Goal: Transaction & Acquisition: Purchase product/service

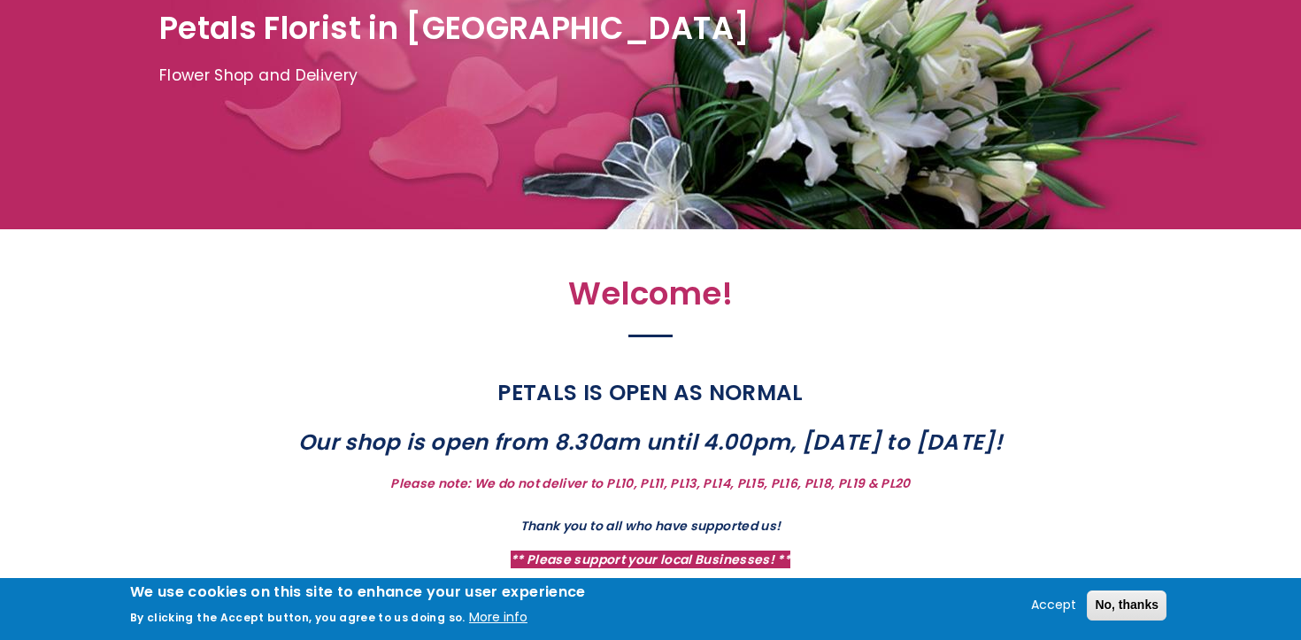
scroll to position [314, 0]
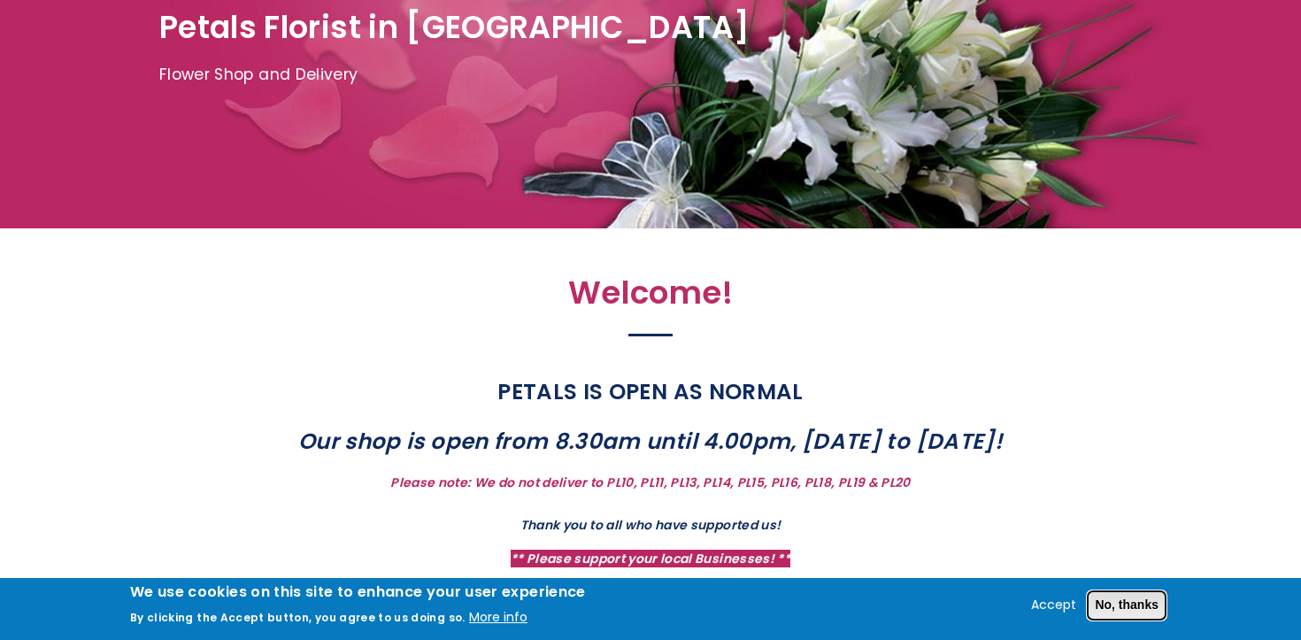
click at [1135, 595] on button "No, thanks" at bounding box center [1127, 605] width 80 height 30
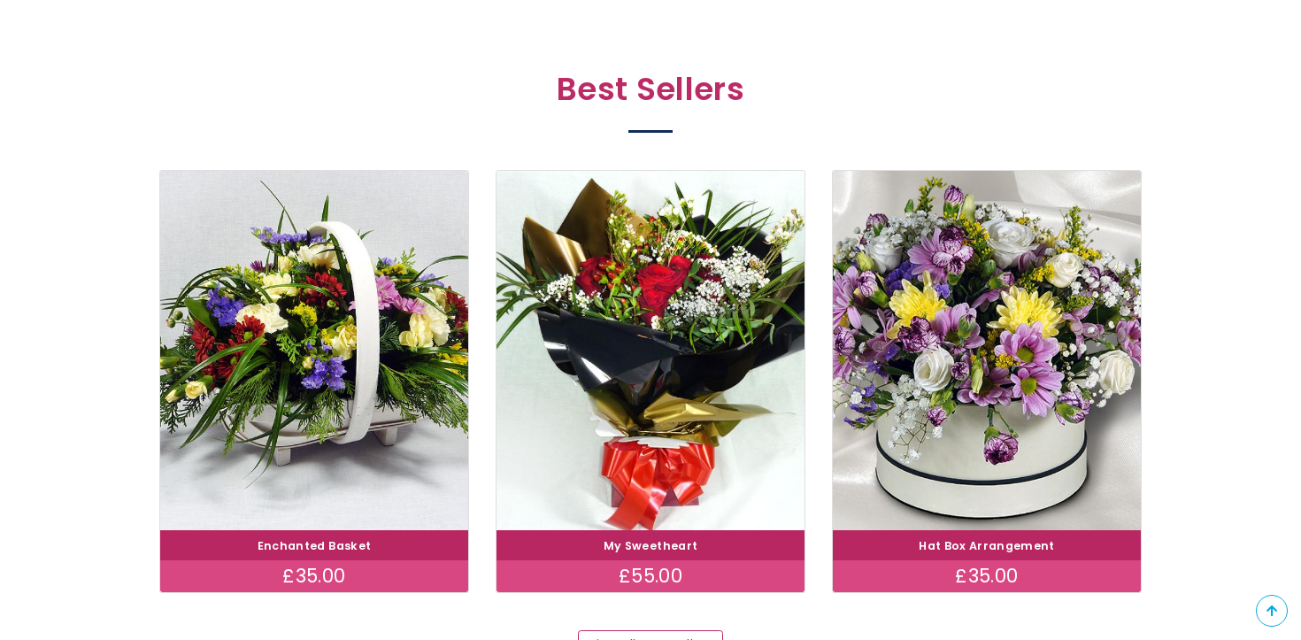
scroll to position [0, 0]
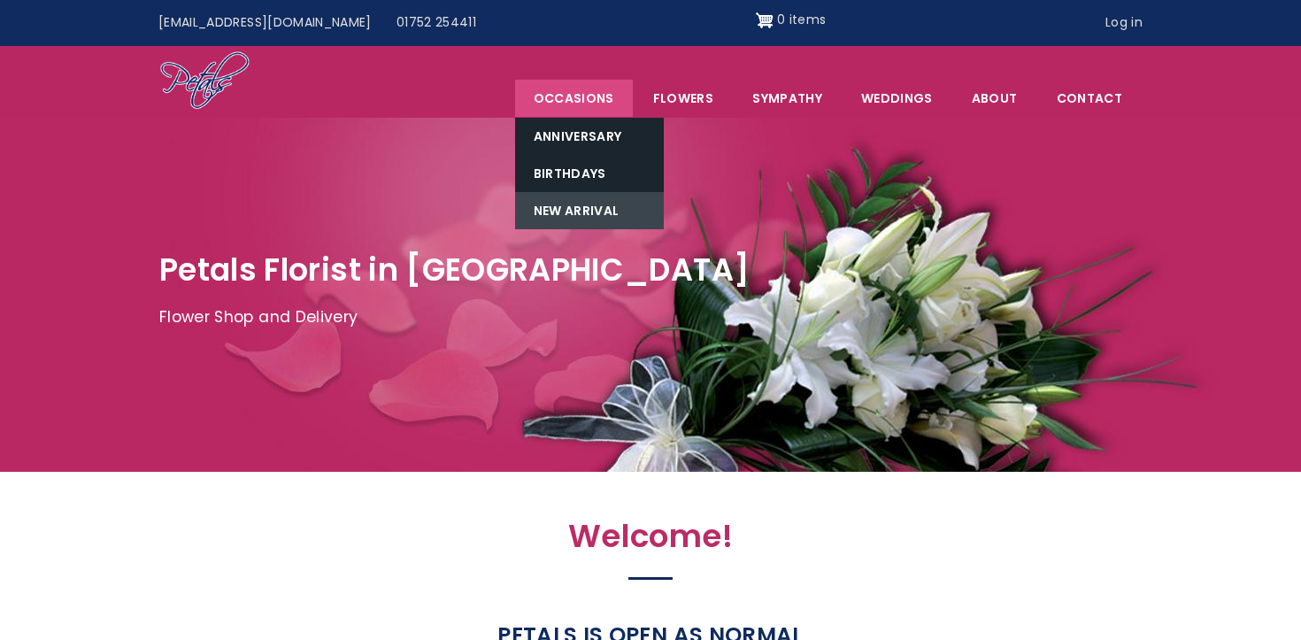
click at [597, 213] on link "New Arrival" at bounding box center [589, 210] width 149 height 37
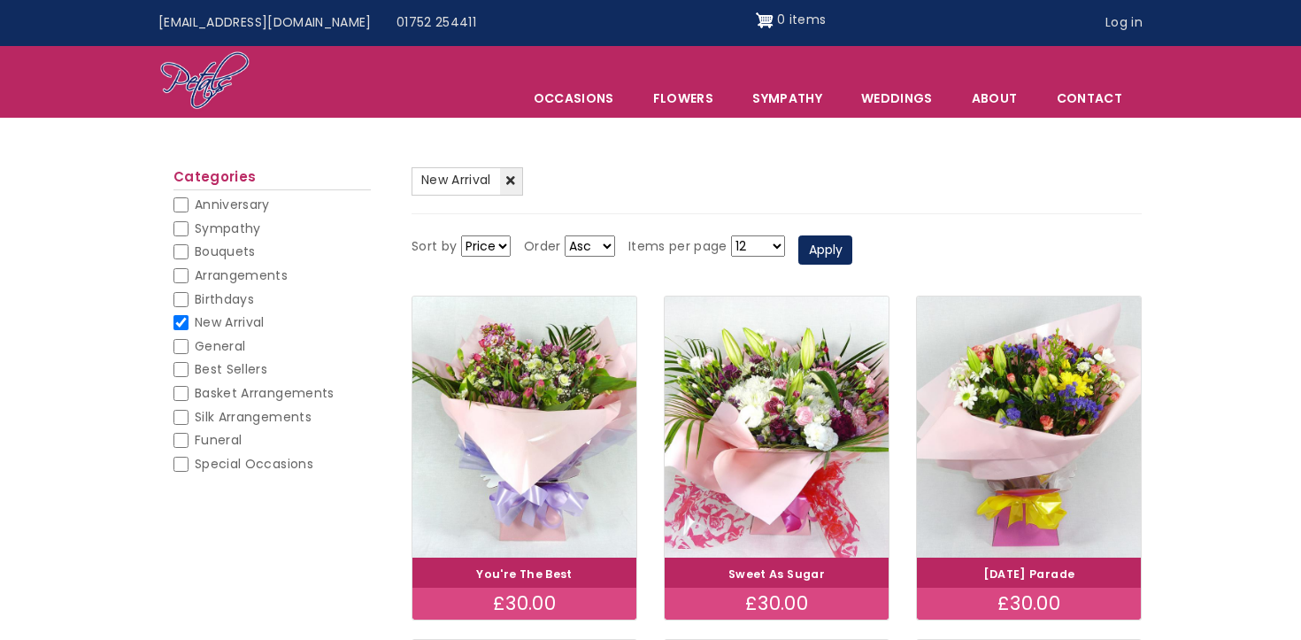
click at [227, 344] on span "General" at bounding box center [220, 346] width 50 height 18
click at [189, 344] on input "General" at bounding box center [180, 346] width 15 height 15
checkbox input "false"
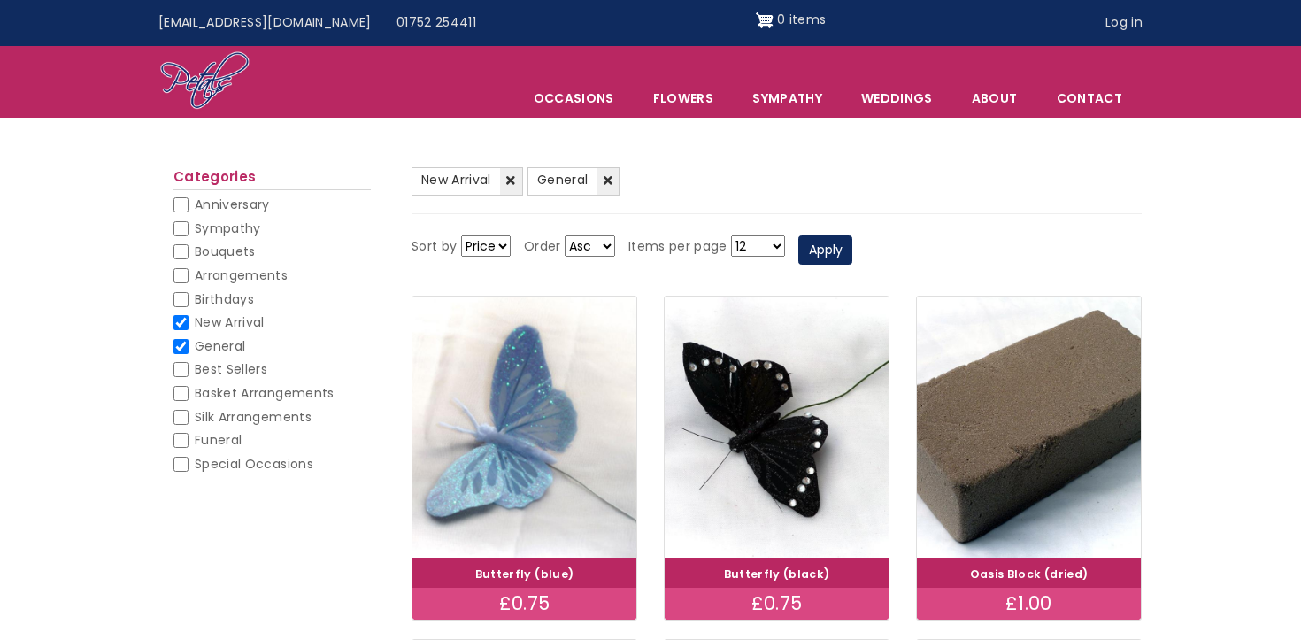
click at [475, 242] on select "Price Title" at bounding box center [486, 245] width 50 height 21
click at [461, 235] on select "Price Title" at bounding box center [486, 245] width 50 height 21
click at [484, 252] on select "Price Title" at bounding box center [486, 245] width 50 height 21
select select "number"
click at [461, 235] on select "Price Title" at bounding box center [486, 245] width 50 height 21
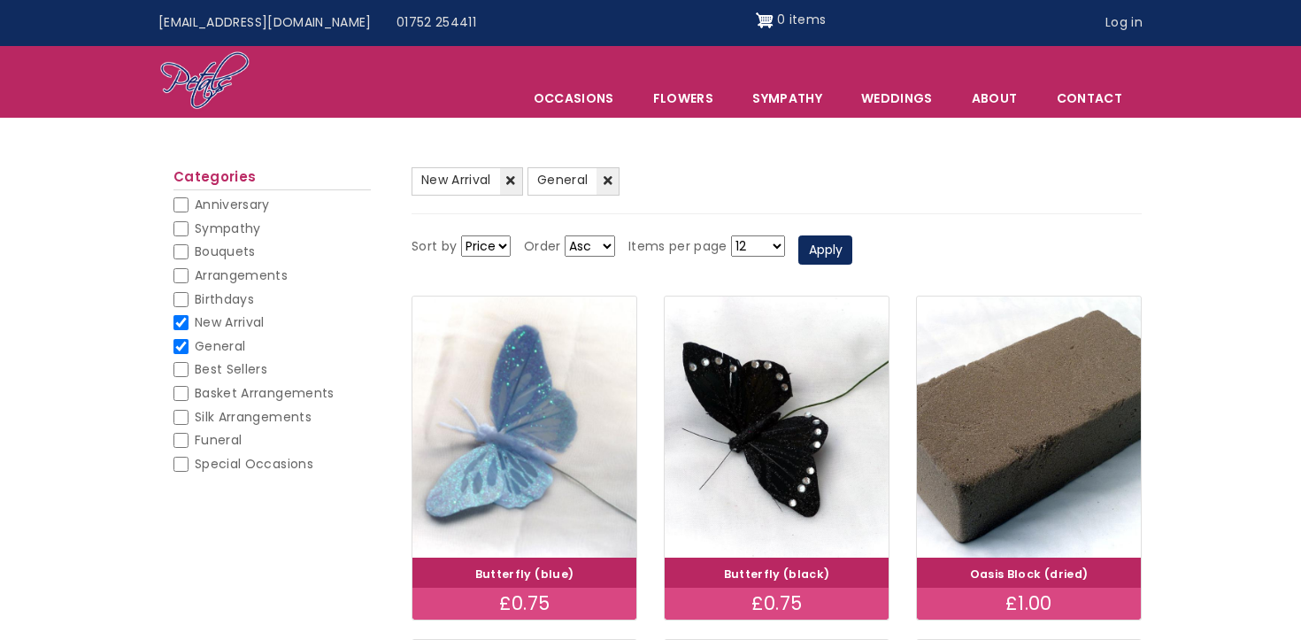
click at [573, 247] on select "Asc Desc" at bounding box center [590, 245] width 50 height 21
select select "DESC"
click at [565, 235] on select "Asc Desc" at bounding box center [590, 245] width 50 height 21
click at [820, 243] on button "Apply" at bounding box center [825, 250] width 54 height 30
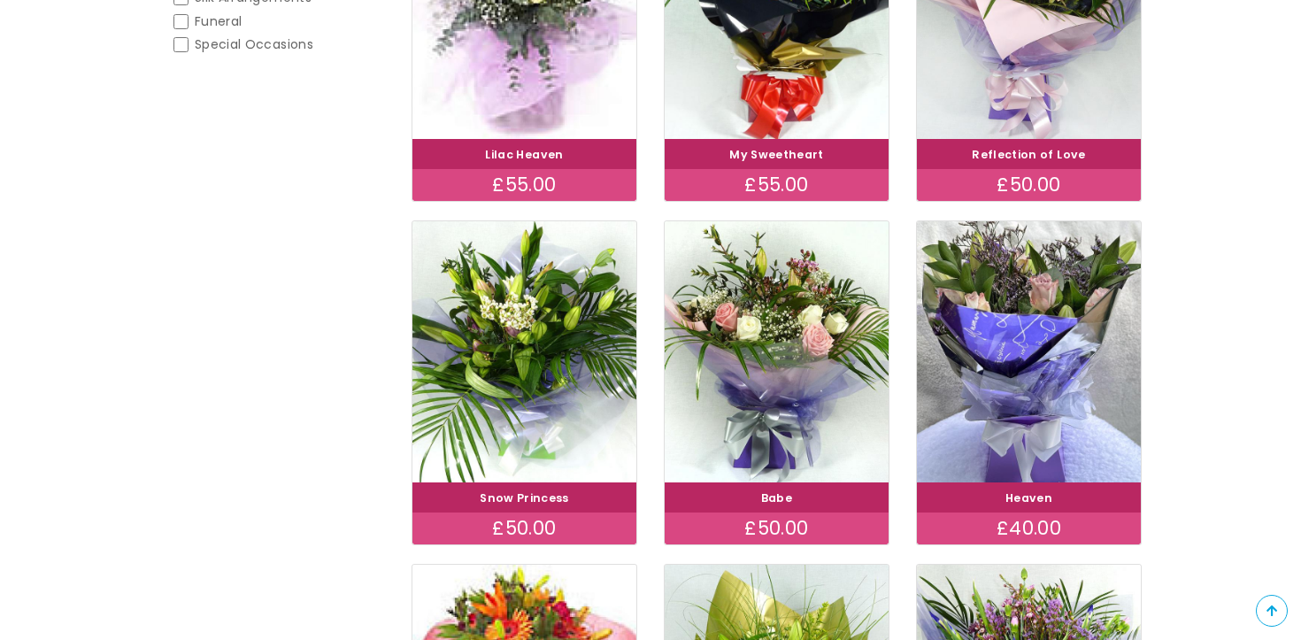
scroll to position [381, 0]
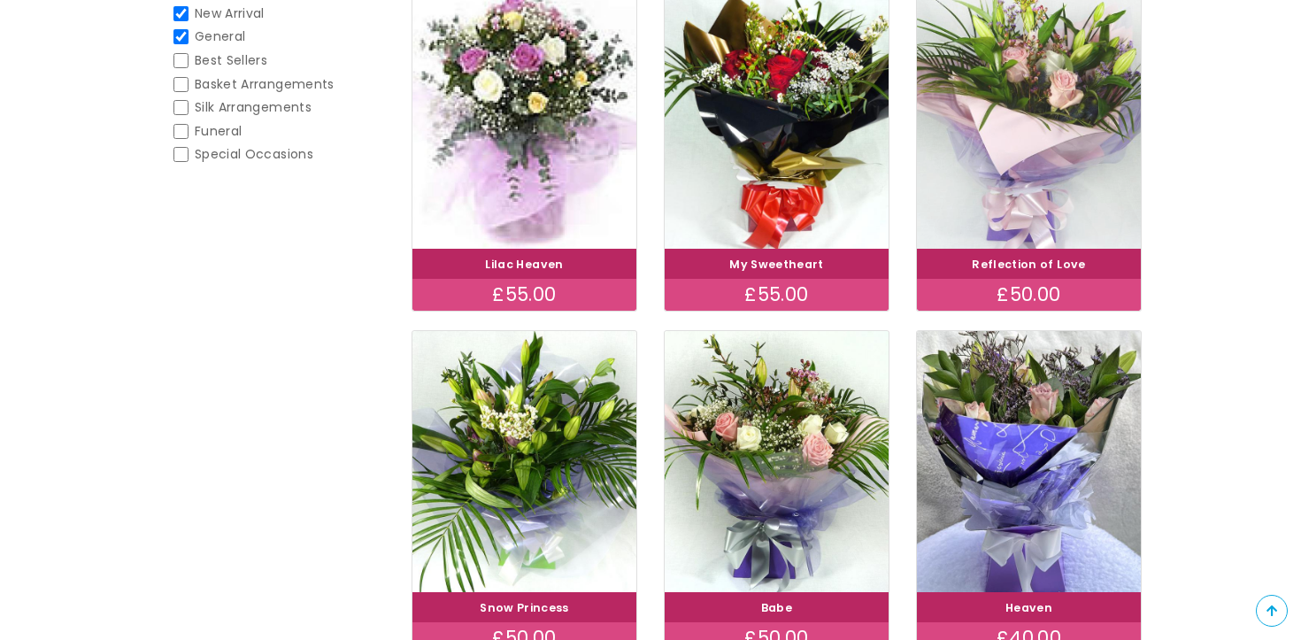
click at [1081, 125] on img at bounding box center [1029, 118] width 251 height 291
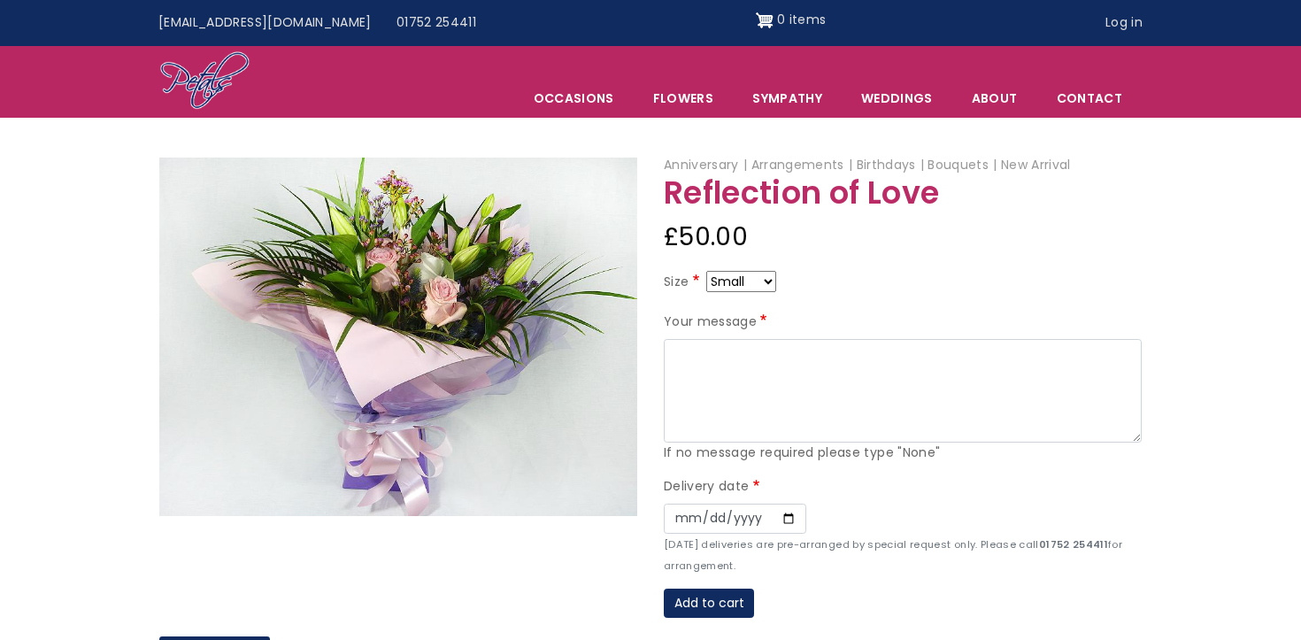
click at [753, 281] on select "Small Medium Large" at bounding box center [741, 281] width 70 height 21
select select "10"
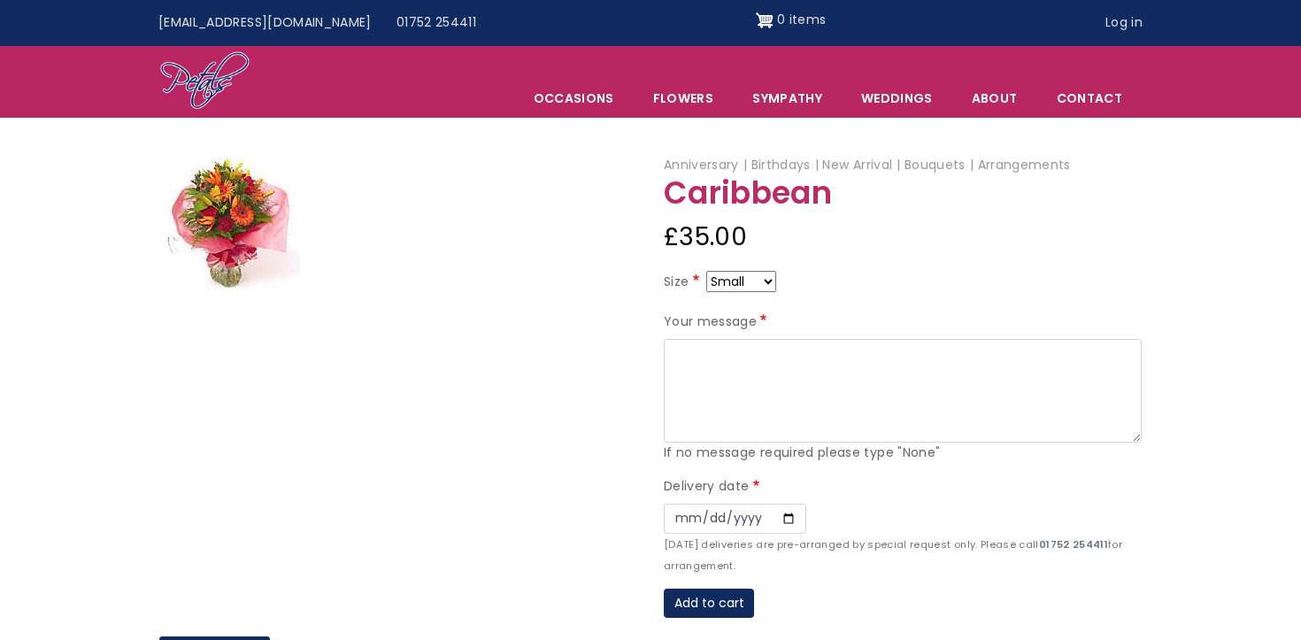
click at [758, 290] on select "Small Medium Large" at bounding box center [741, 281] width 70 height 21
select select "10"
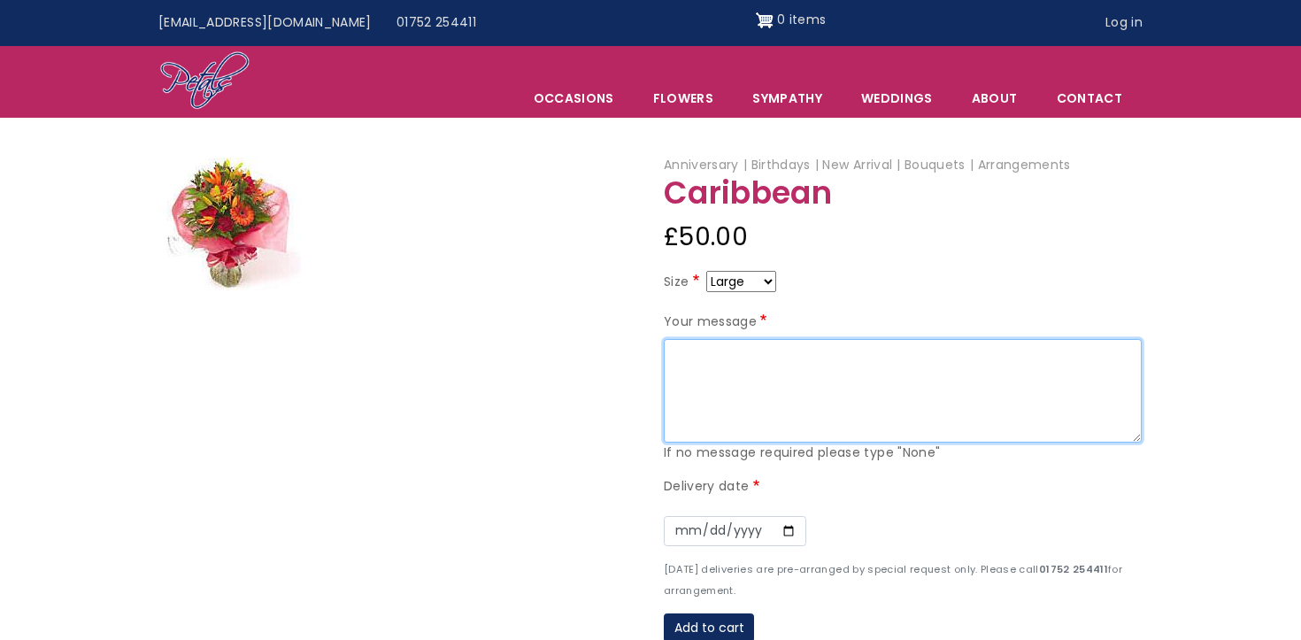
click at [743, 371] on textarea "Your message" at bounding box center [903, 391] width 478 height 104
click at [871, 372] on textarea "To [PERSON_NAME] and [PERSON_NAME], Congrats on your new home. Thought I'd brin…" at bounding box center [903, 391] width 478 height 104
click at [871, 372] on textarea "To Caitlin and Charlie, Congrats on your new home. Thought I'd bring some tropi…" at bounding box center [903, 391] width 478 height 104
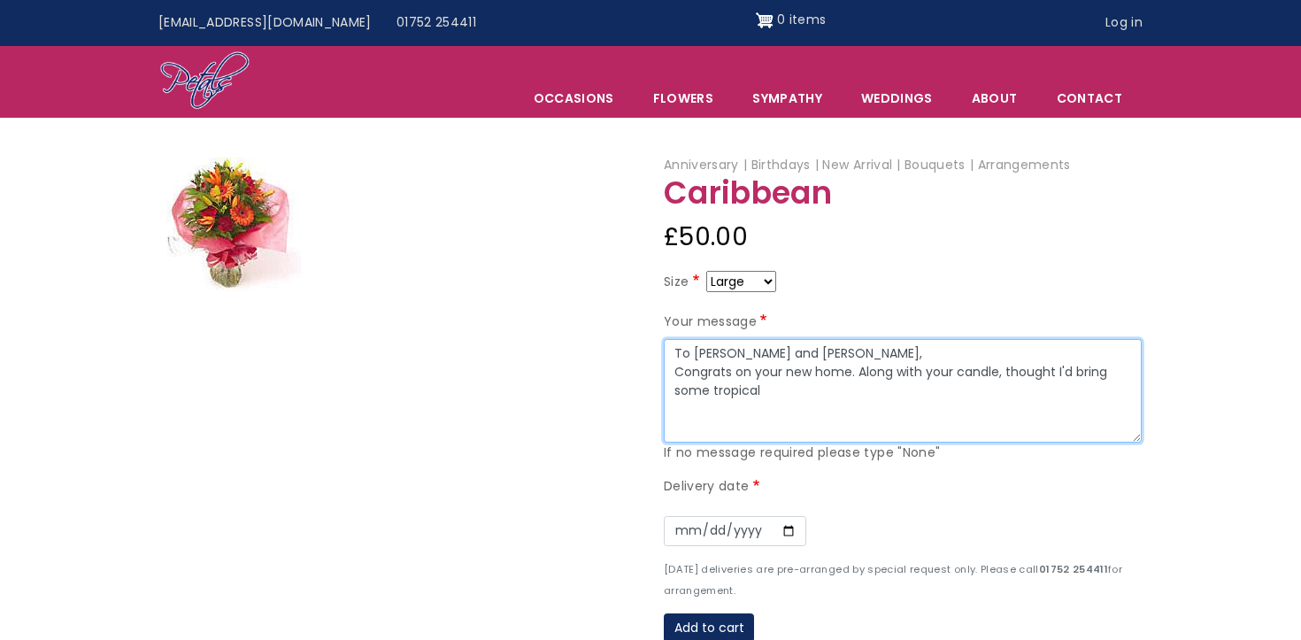
click at [1075, 374] on textarea "To Caitlin and Charlie, Congrats on your new home. Along with your candle, thou…" at bounding box center [903, 391] width 478 height 104
click at [1039, 383] on textarea "To Caitlin and Charlie, Congrats on your new home. Along with your candle, thou…" at bounding box center [903, 391] width 478 height 104
click at [1130, 396] on textarea "To Caitlin and Charlie, Congrats on your new home. Along with your candle, thou…" at bounding box center [903, 391] width 478 height 104
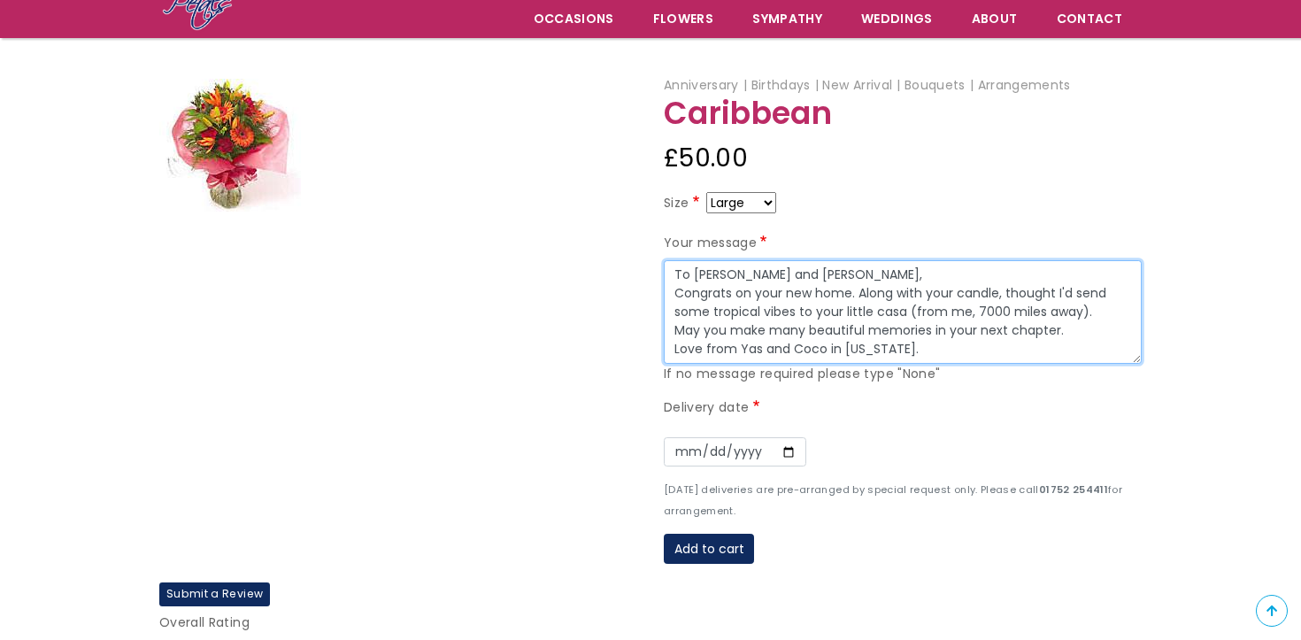
scroll to position [171, 0]
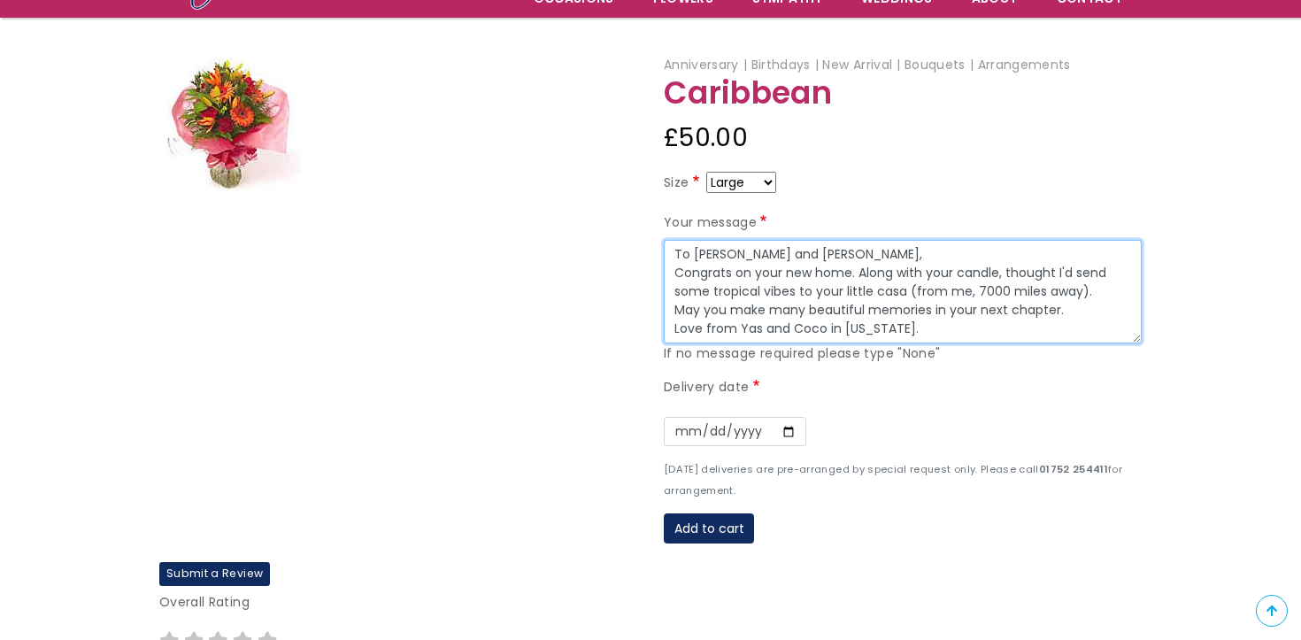
type textarea "To Caitlin and Charlie, Congrats on your new home. Along with your candle, thou…"
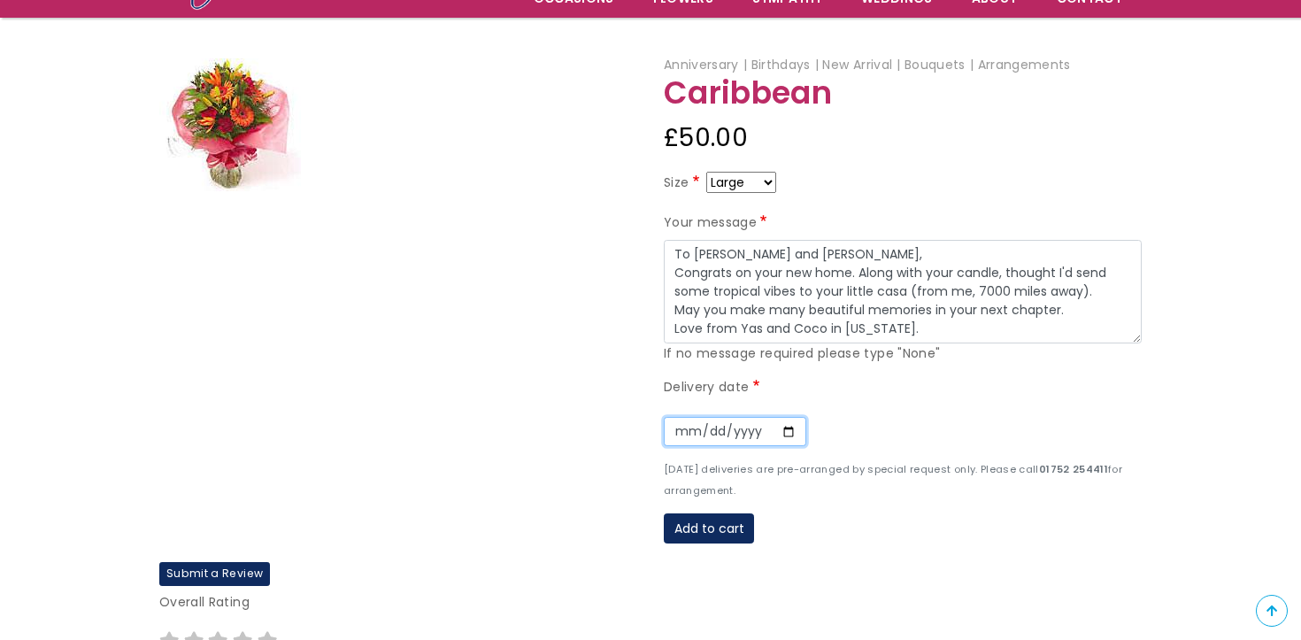
click at [724, 423] on input "Date" at bounding box center [735, 432] width 142 height 30
click at [775, 435] on input "Date" at bounding box center [735, 432] width 142 height 30
click at [797, 431] on input "Date" at bounding box center [735, 432] width 142 height 30
click at [785, 431] on input "Date" at bounding box center [735, 432] width 142 height 30
type input "2025-10-01"
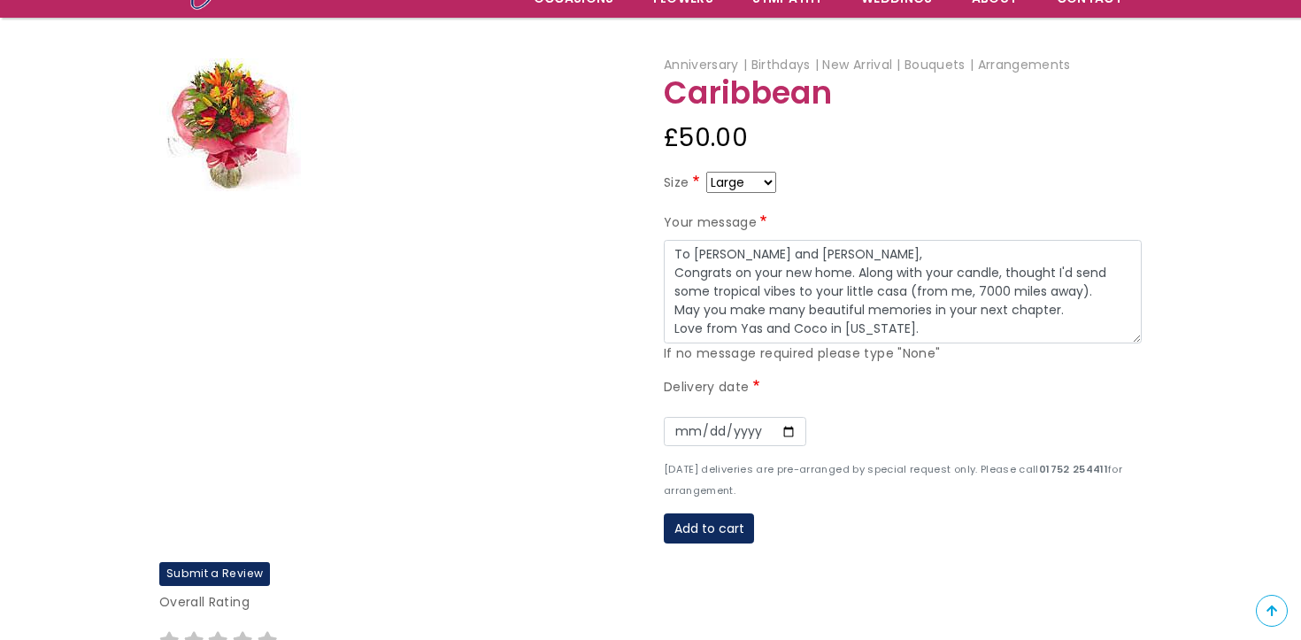
click at [961, 450] on div "Date 2025-10-01" at bounding box center [903, 431] width 478 height 55
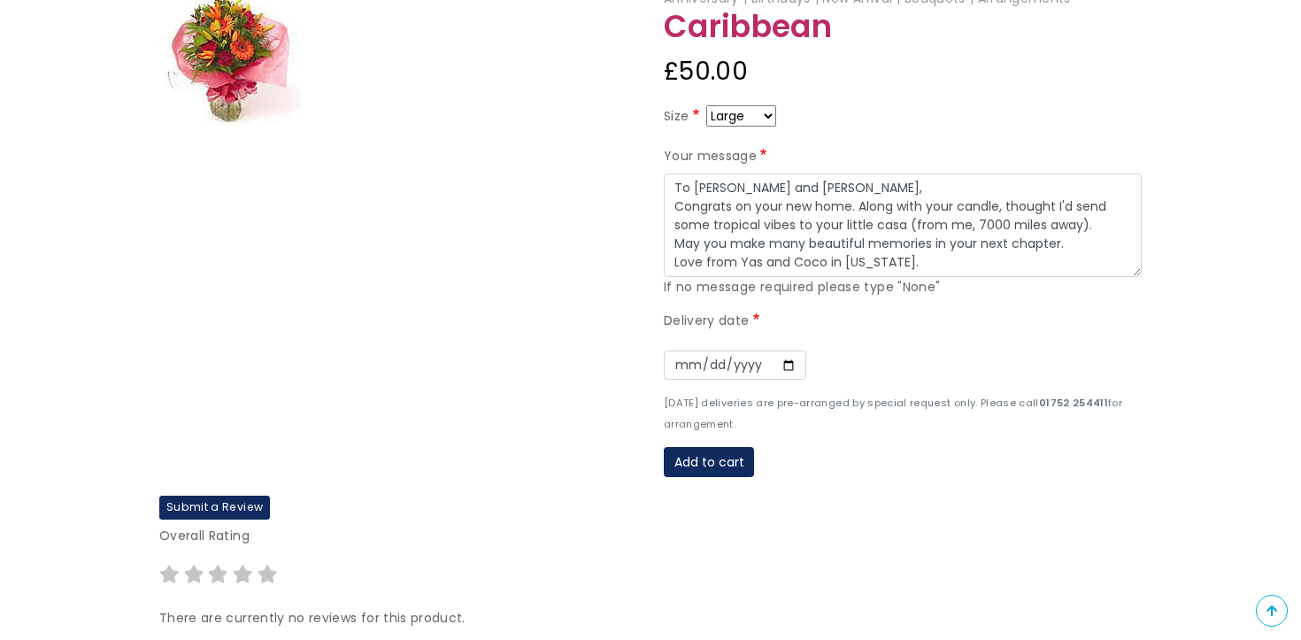
scroll to position [243, 0]
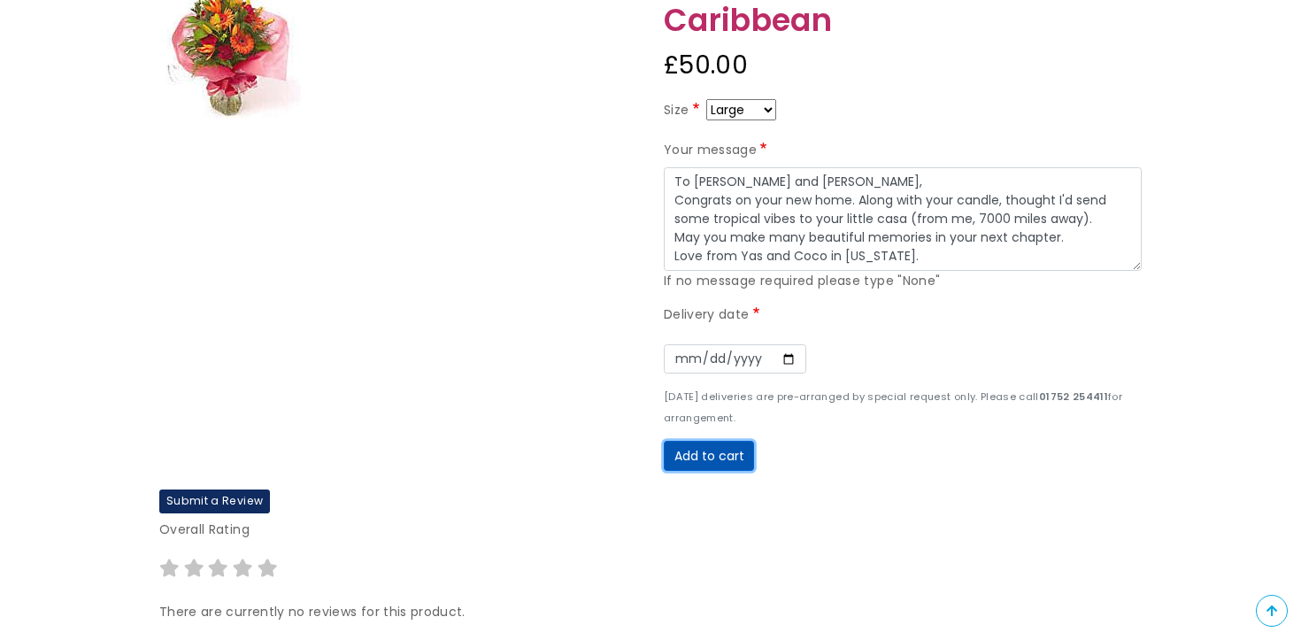
click at [742, 446] on button "Add to cart" at bounding box center [709, 456] width 90 height 30
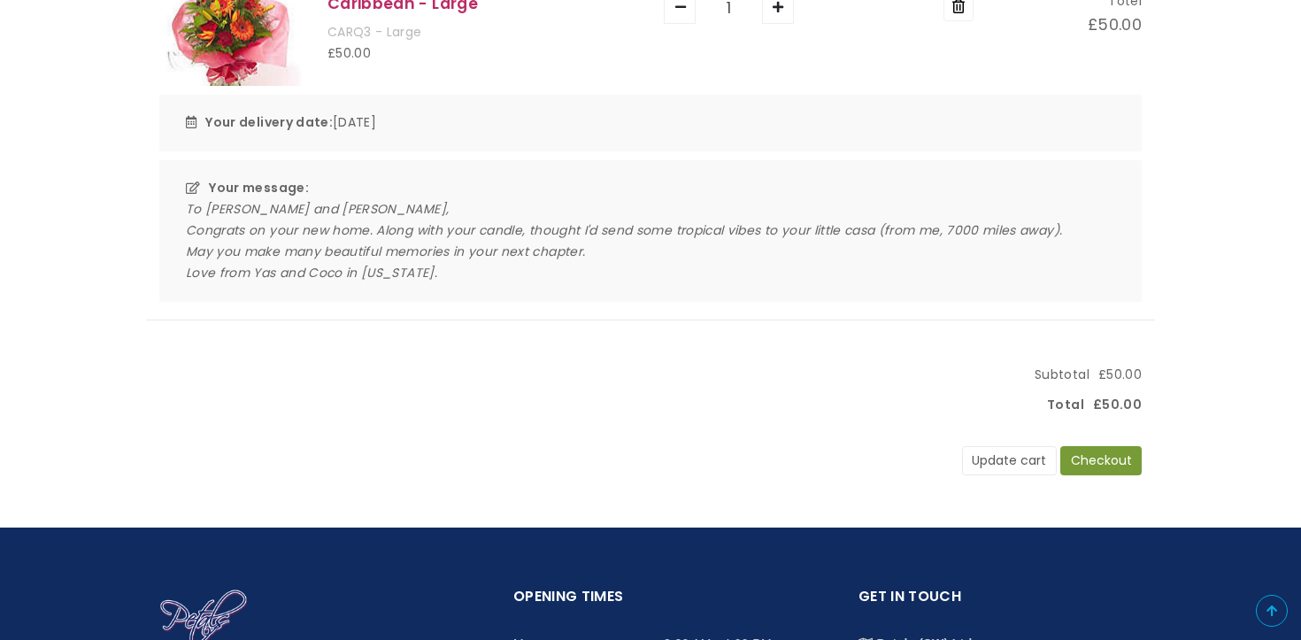
scroll to position [389, 0]
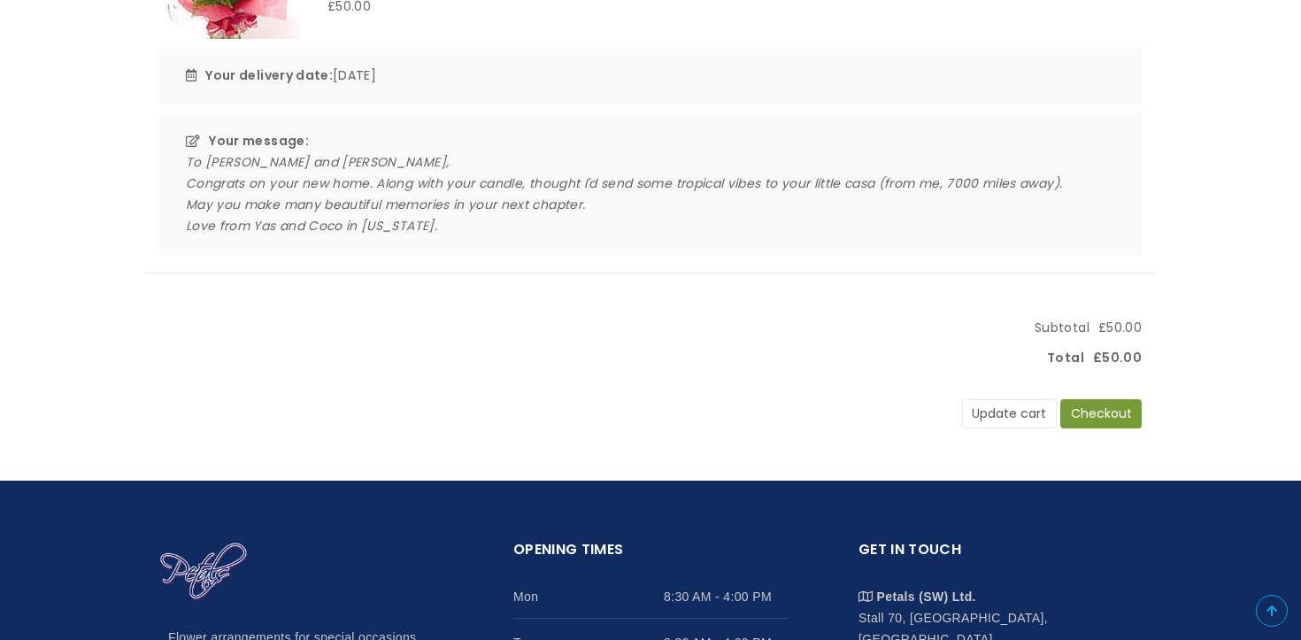
click at [1103, 394] on div "Update cart Checkout" at bounding box center [1052, 407] width 180 height 43
click at [1103, 415] on button "Checkout" at bounding box center [1100, 414] width 81 height 30
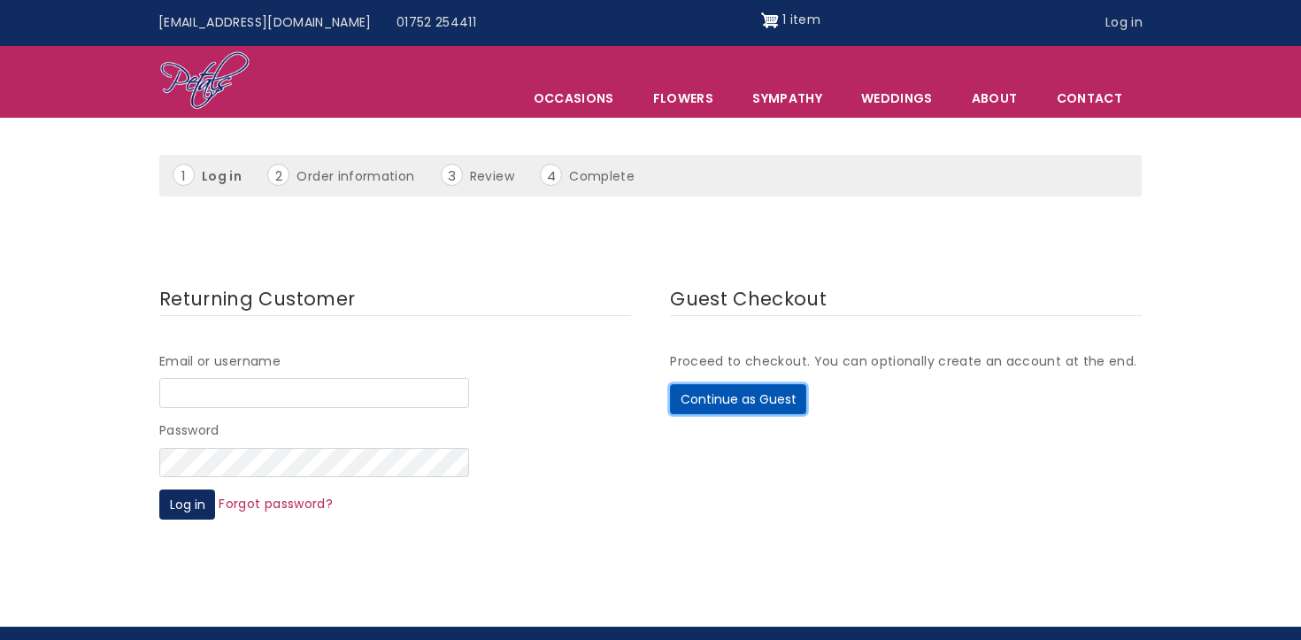
click at [770, 400] on button "Continue as Guest" at bounding box center [738, 399] width 136 height 30
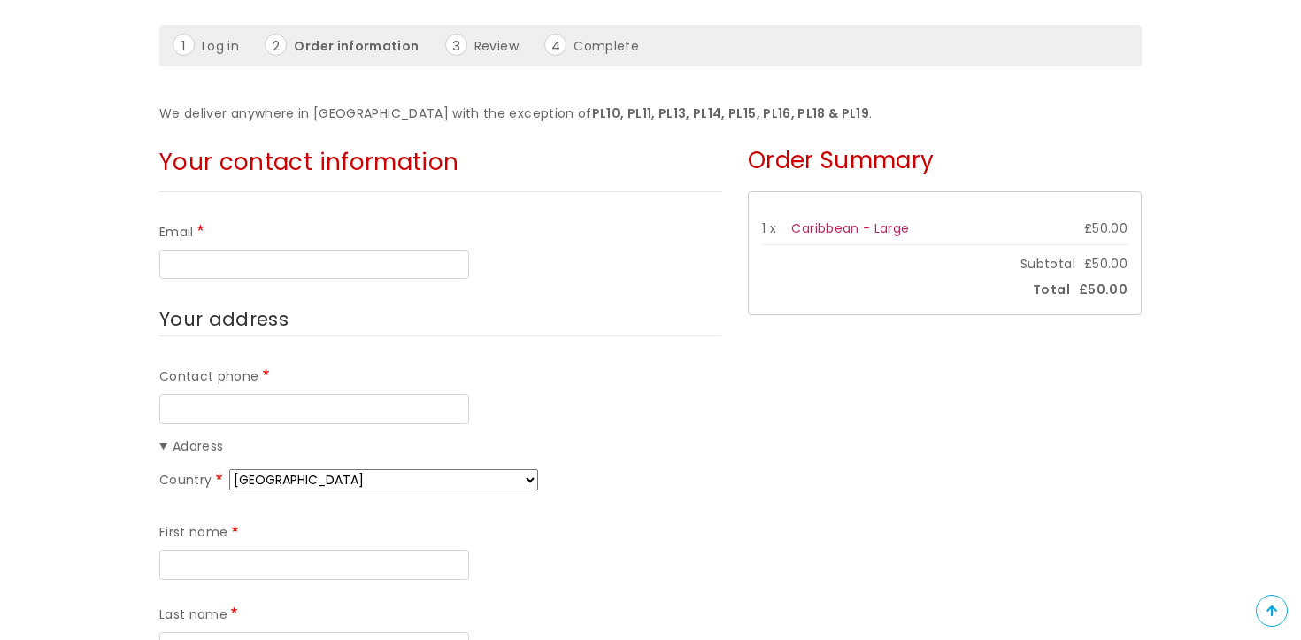
scroll to position [196, 0]
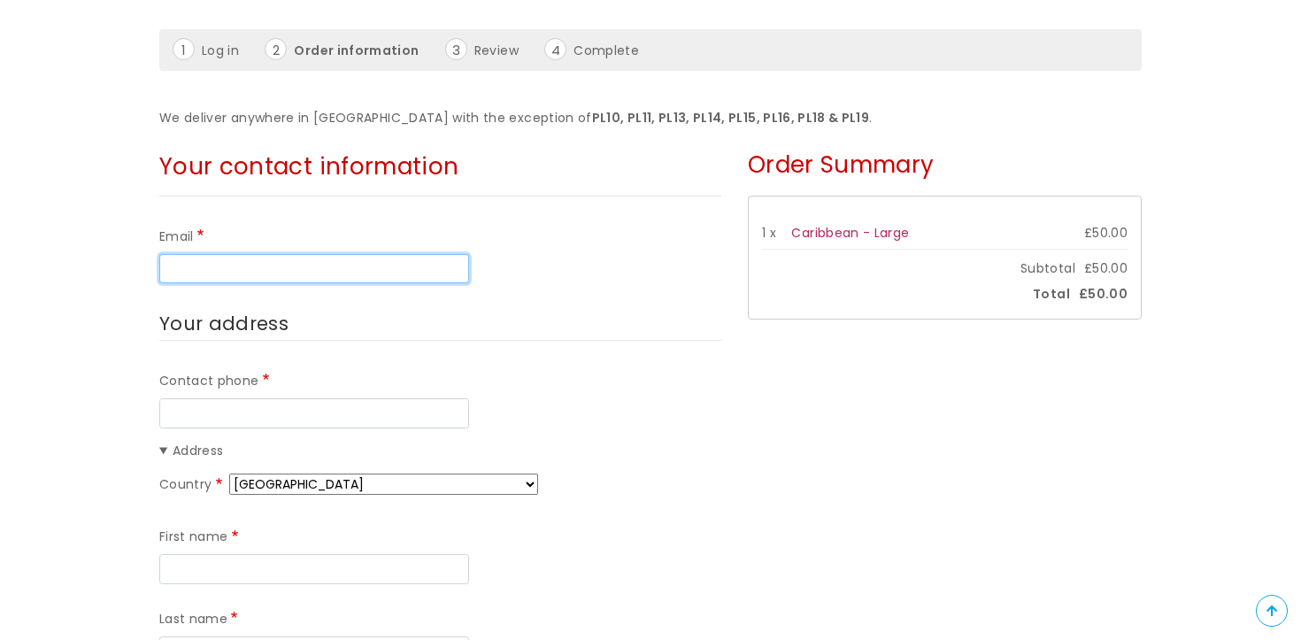
click at [313, 278] on input "Email" at bounding box center [314, 269] width 310 height 30
type input "[MEDICAL_DATA][PERSON_NAME][EMAIL_ADDRESS][DOMAIN_NAME]"
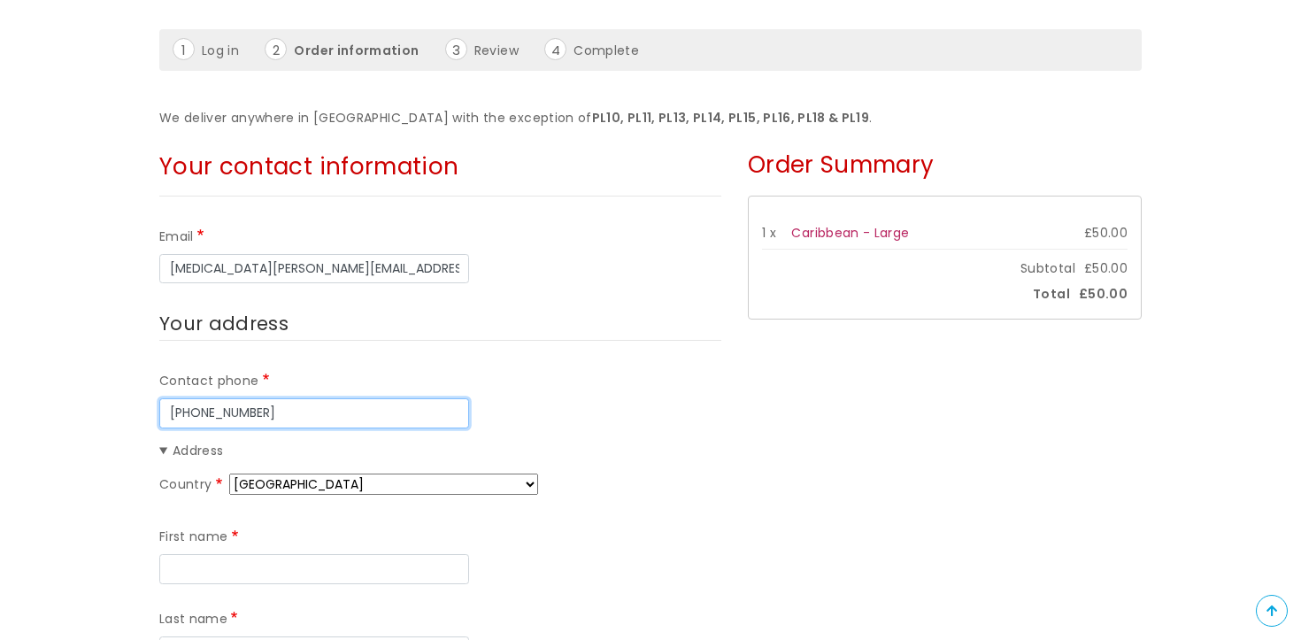
type input "[PHONE_NUMBER]"
click at [272, 489] on select "[GEOGRAPHIC_DATA] [GEOGRAPHIC_DATA] [GEOGRAPHIC_DATA] [GEOGRAPHIC_DATA] [US_STA…" at bounding box center [383, 483] width 309 height 21
select select "UY"
click at [380, 496] on div "Country [GEOGRAPHIC_DATA] [GEOGRAPHIC_DATA] [GEOGRAPHIC_DATA] [GEOGRAPHIC_DATA]…" at bounding box center [440, 487] width 562 height 28
click at [359, 485] on select "[GEOGRAPHIC_DATA] [GEOGRAPHIC_DATA] [GEOGRAPHIC_DATA] [GEOGRAPHIC_DATA] [US_STA…" at bounding box center [383, 483] width 309 height 21
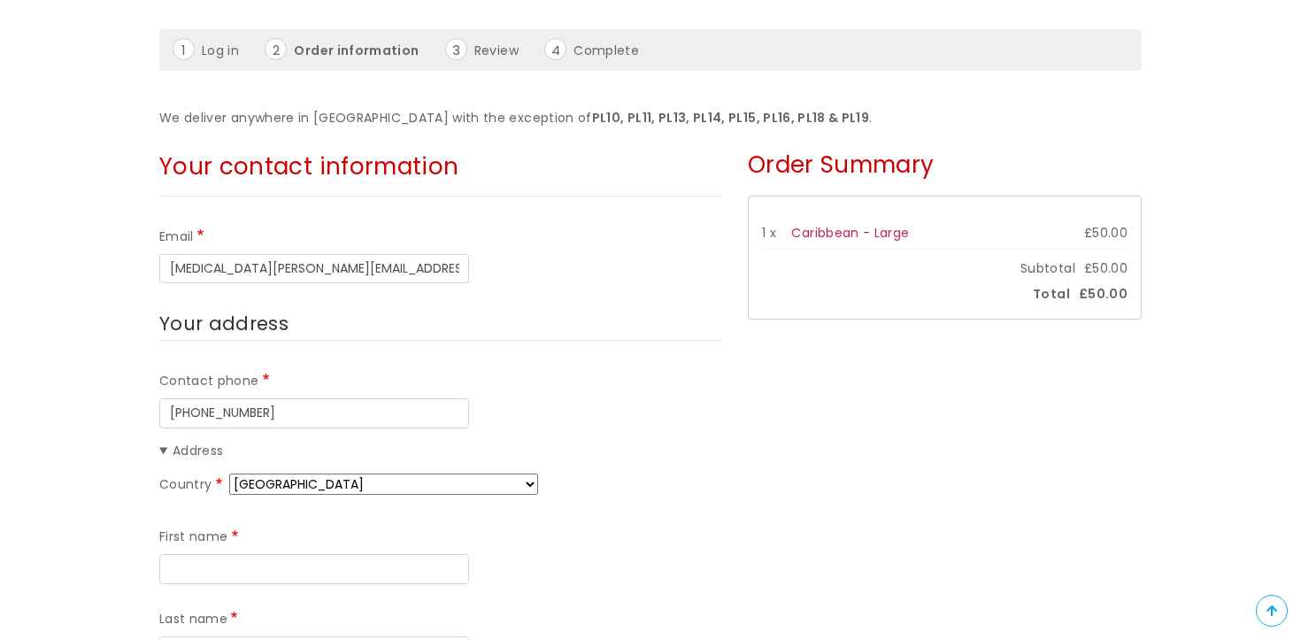
select select "US"
click at [235, 580] on input "First name" at bounding box center [314, 569] width 310 height 30
type input "[PERSON_NAME]"
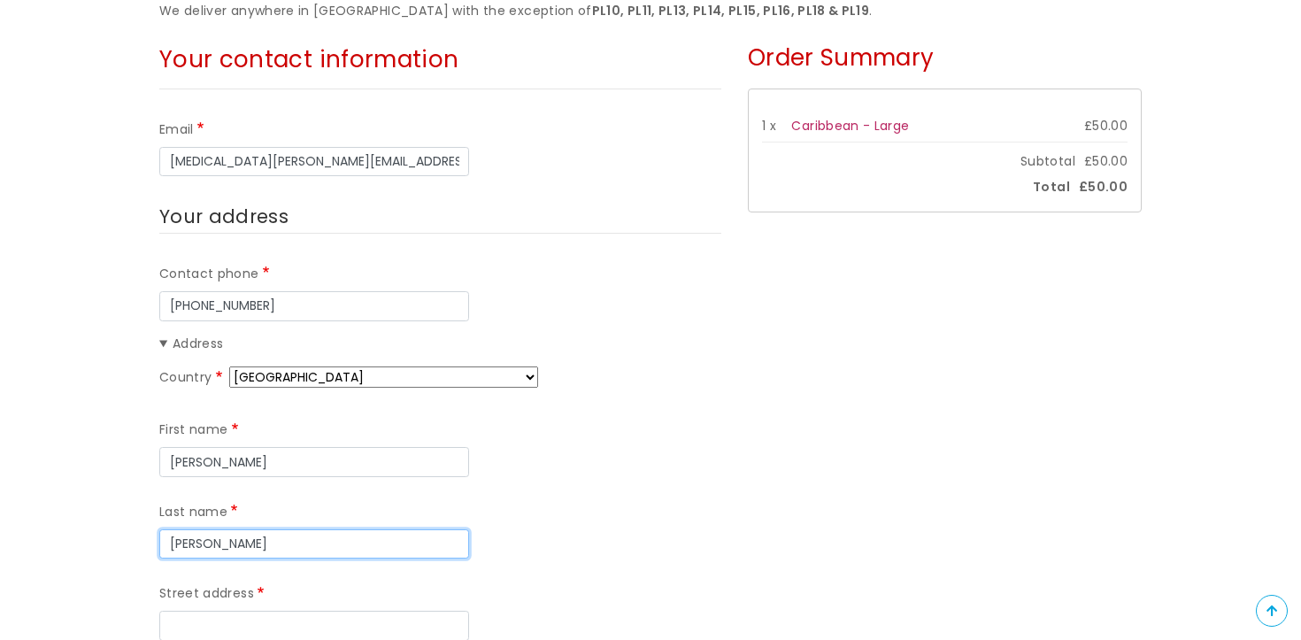
scroll to position [401, 0]
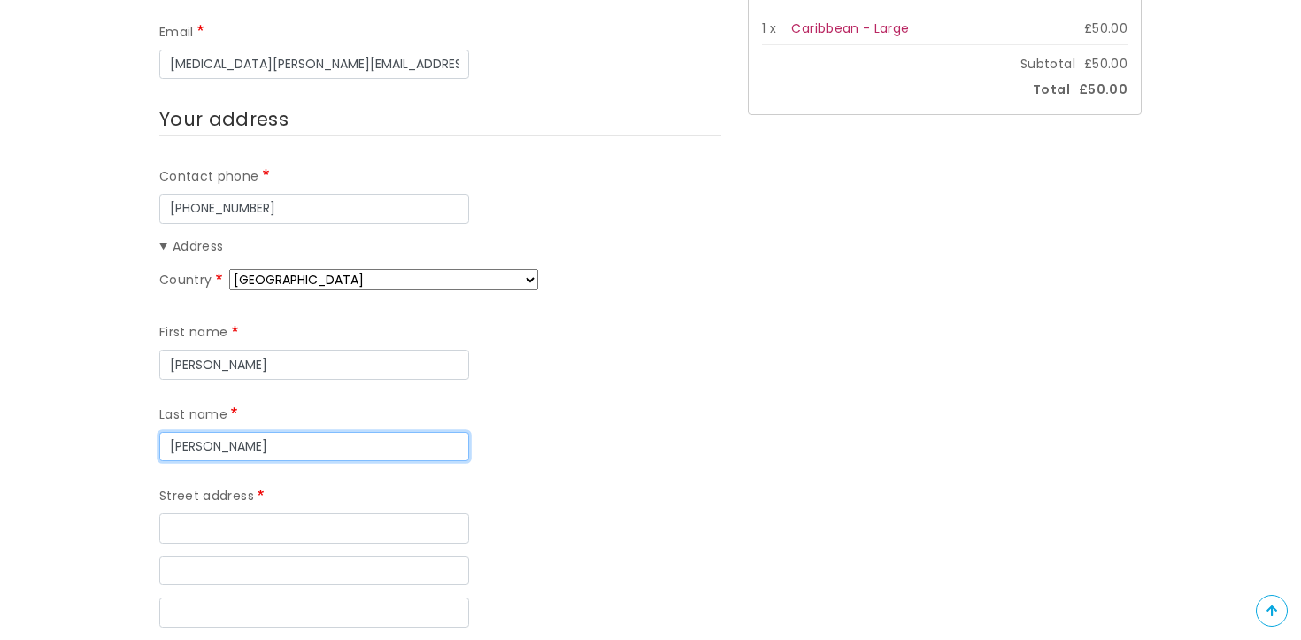
type input "[PERSON_NAME]"
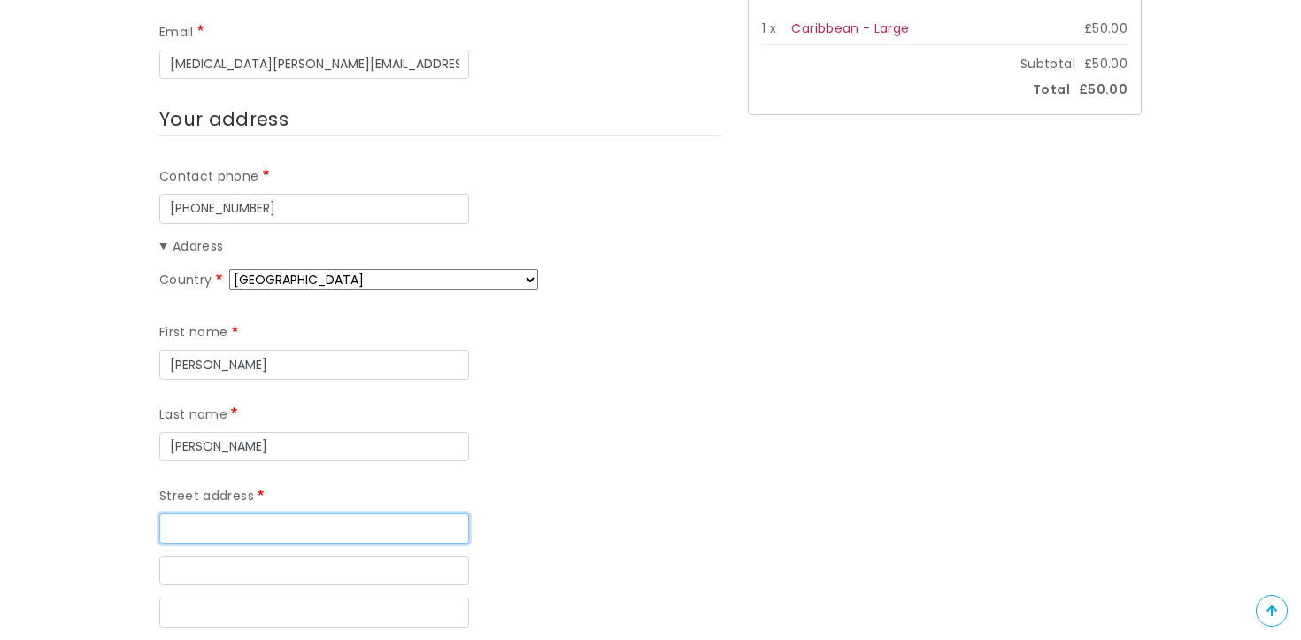
click at [249, 513] on input "Street address" at bounding box center [314, 528] width 310 height 30
type input "[STREET_ADDRESS]"
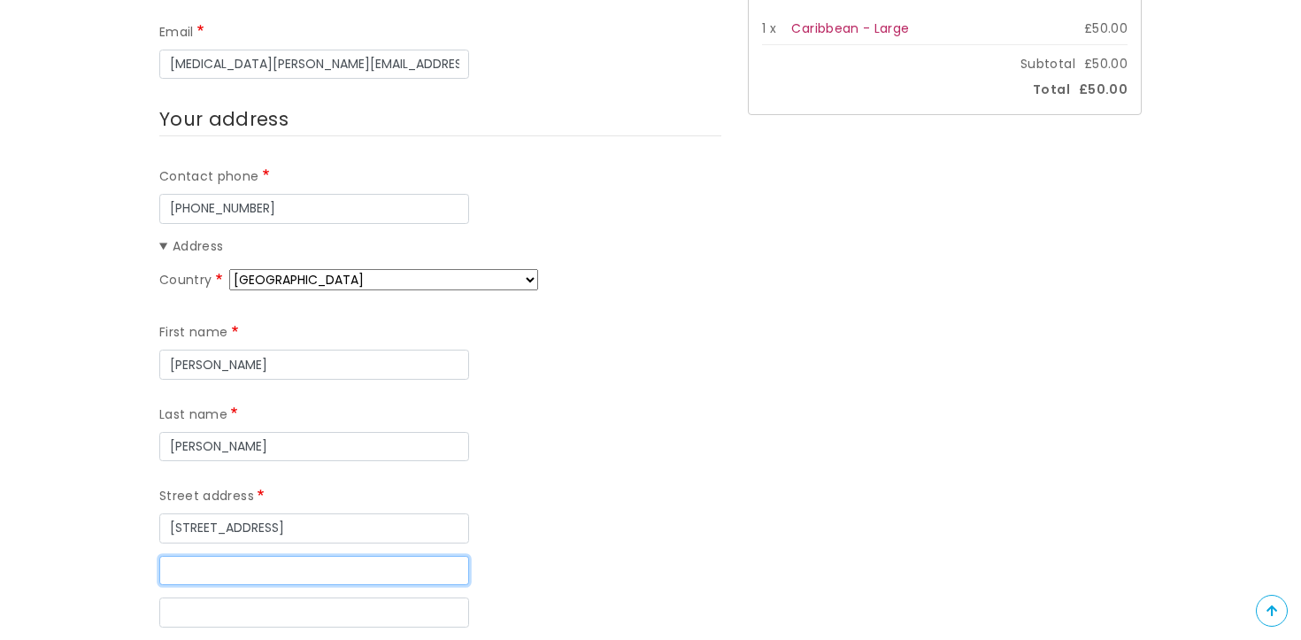
scroll to position [508, 0]
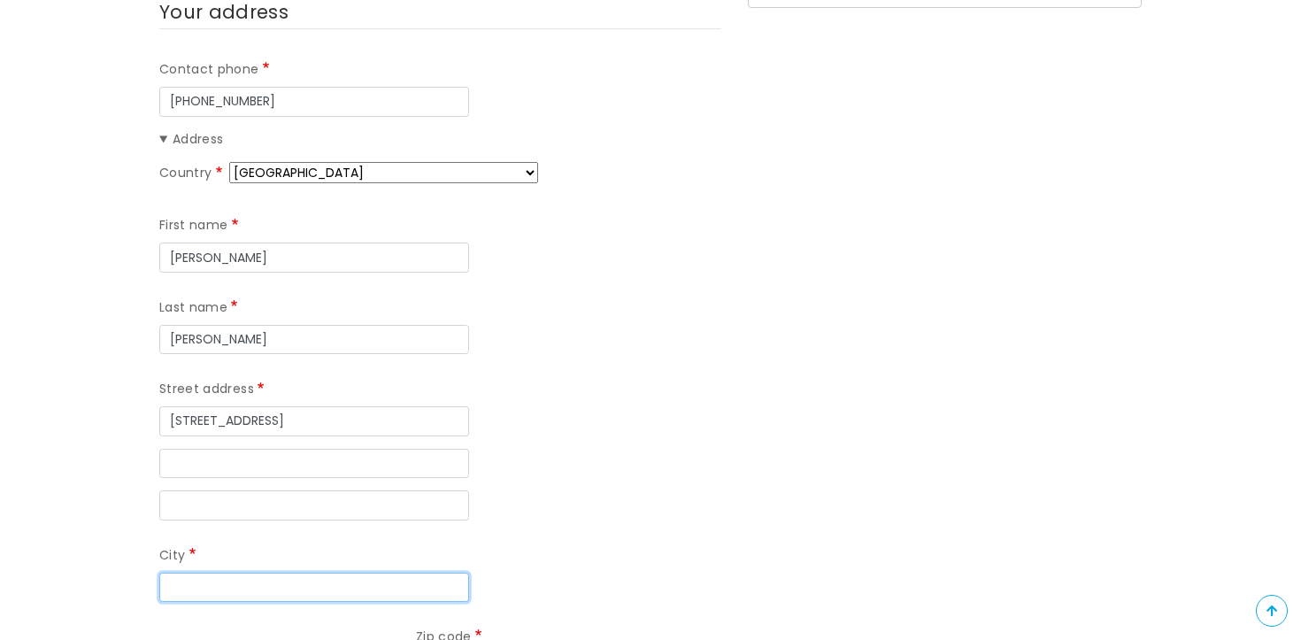
click at [227, 573] on input "City" at bounding box center [314, 588] width 310 height 30
type input "L"
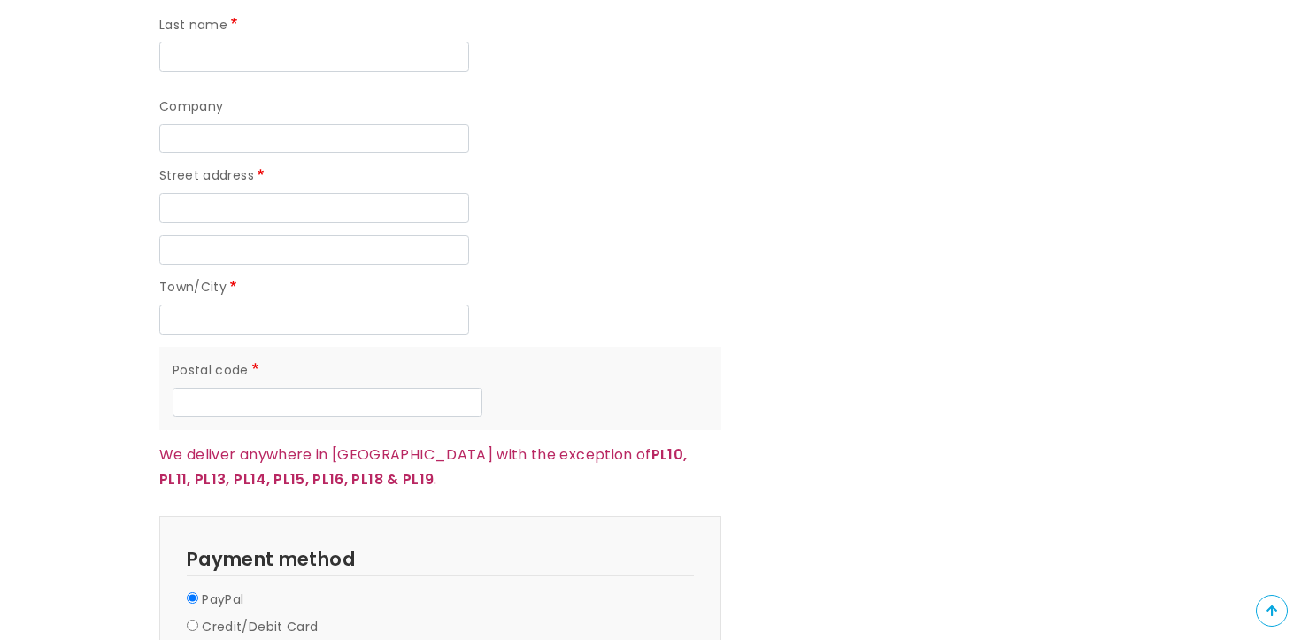
scroll to position [1575, 0]
type input "Kailua"
click at [241, 616] on label "Credit/Debit Card" at bounding box center [260, 626] width 116 height 21
click at [198, 619] on input "Credit/Debit Card" at bounding box center [193, 625] width 12 height 12
radio input "true"
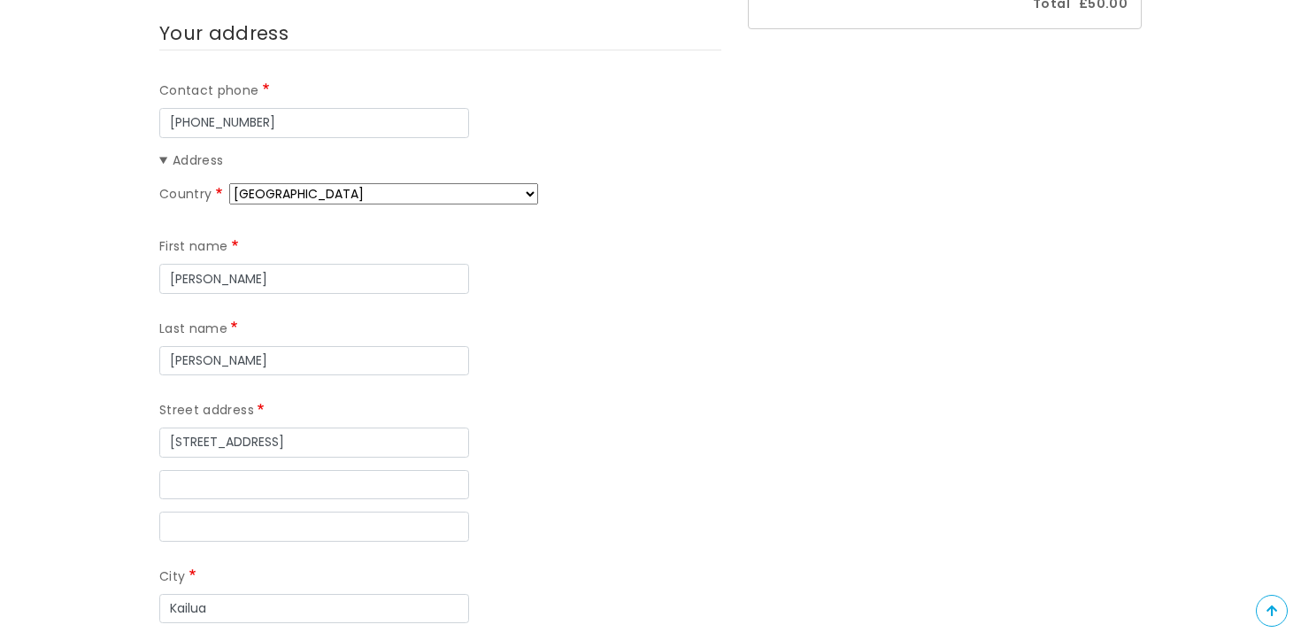
scroll to position [475, 0]
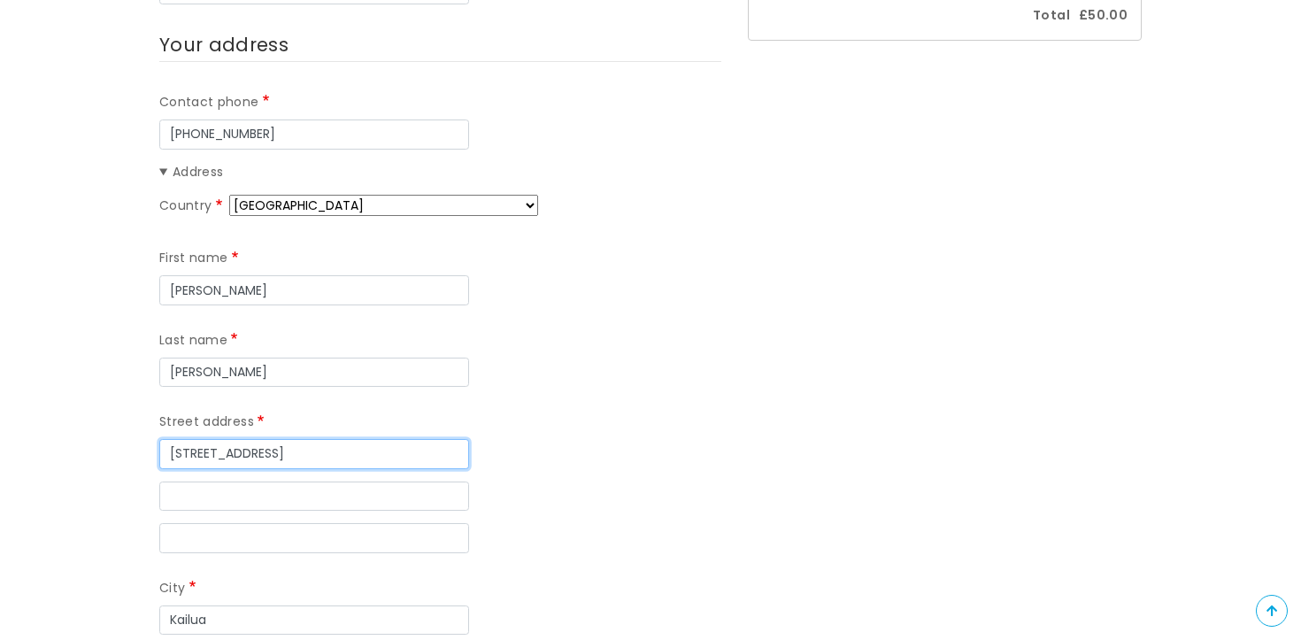
click at [300, 439] on input "[STREET_ADDRESS]" at bounding box center [314, 454] width 310 height 30
type input "[STREET_ADDRESS]"
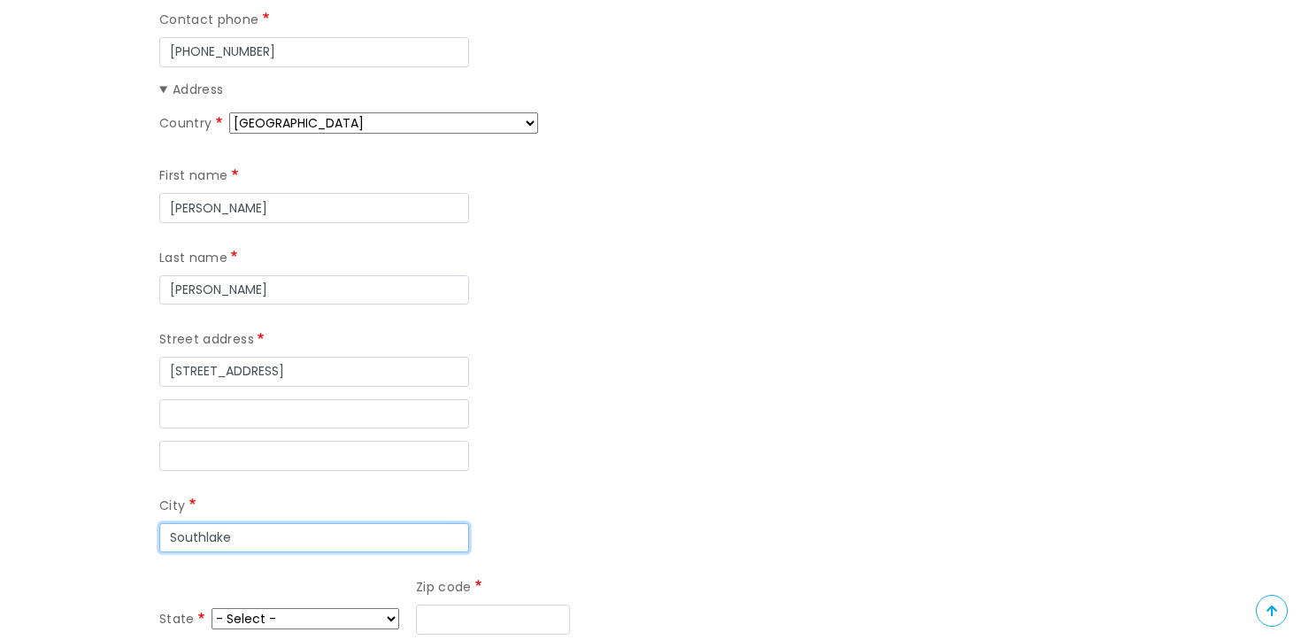
scroll to position [564, 0]
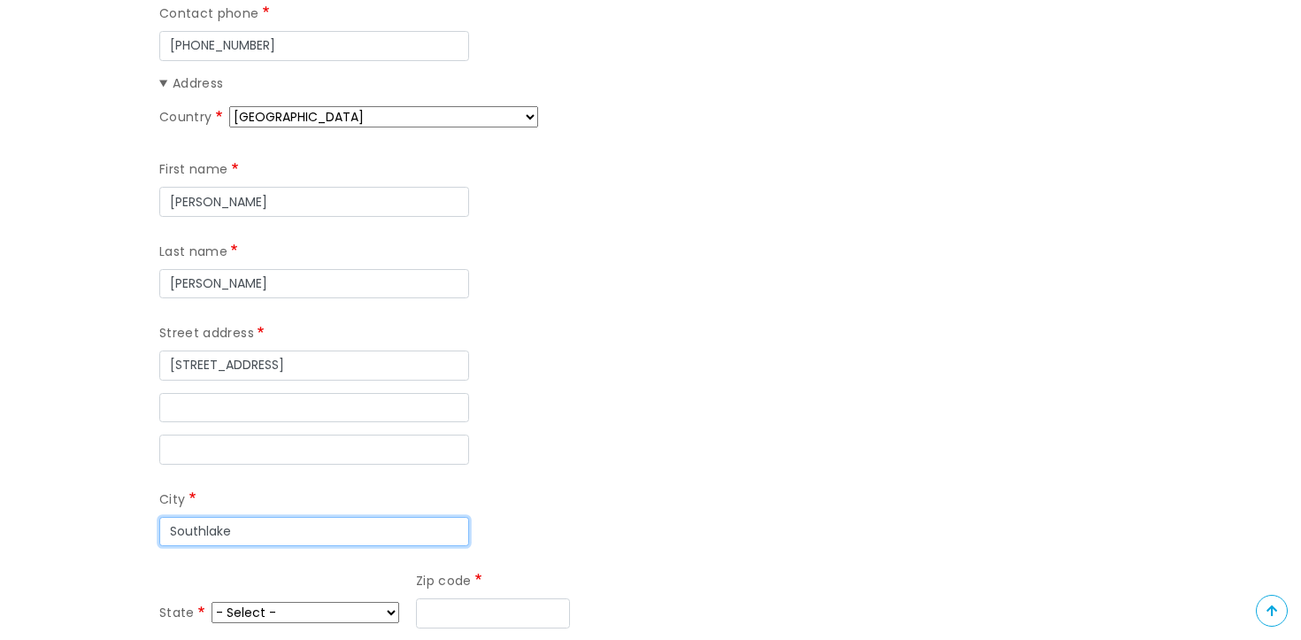
type input "Southlake"
click at [399, 602] on select "- Select - [US_STATE] [US_STATE] [US_STATE] [US_STATE] [US_STATE] Armed Forces …" at bounding box center [306, 612] width 188 height 21
select select "[GEOGRAPHIC_DATA]"
click at [399, 602] on select "- Select - [US_STATE] [US_STATE] [US_STATE] [US_STATE] [US_STATE] Armed Forces …" at bounding box center [306, 612] width 188 height 21
click at [416, 598] on input "Zip code" at bounding box center [493, 613] width 154 height 30
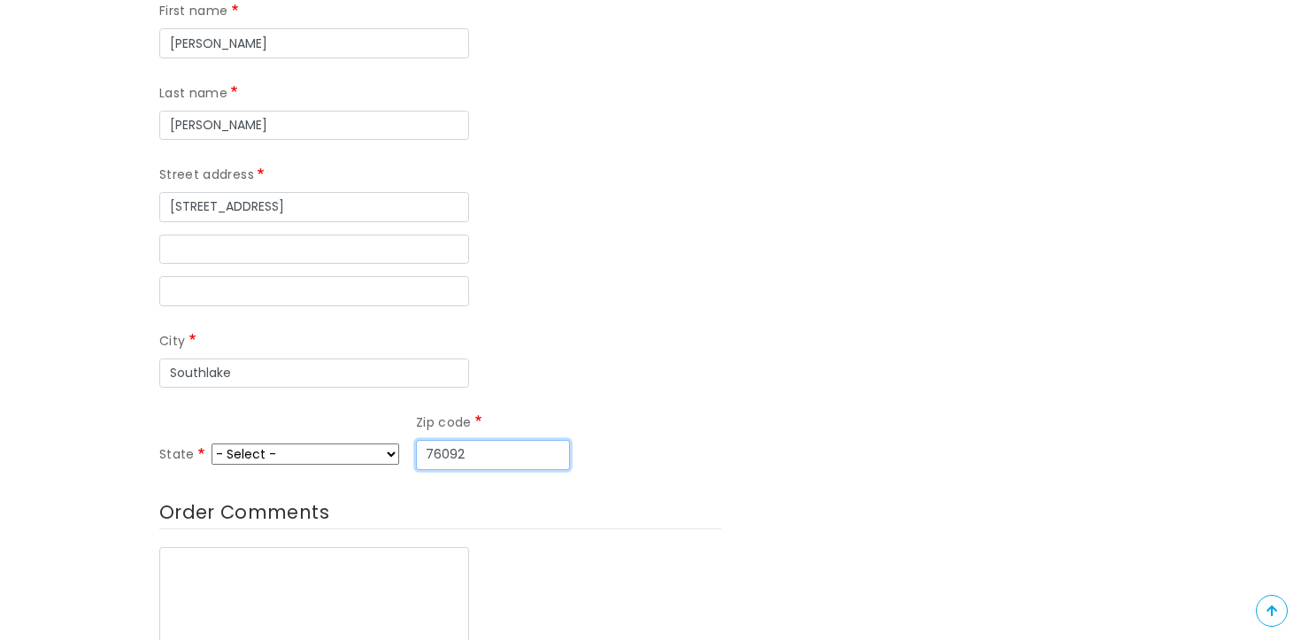
type input "76092"
click at [204, 547] on textarea "Order Comments" at bounding box center [314, 599] width 310 height 104
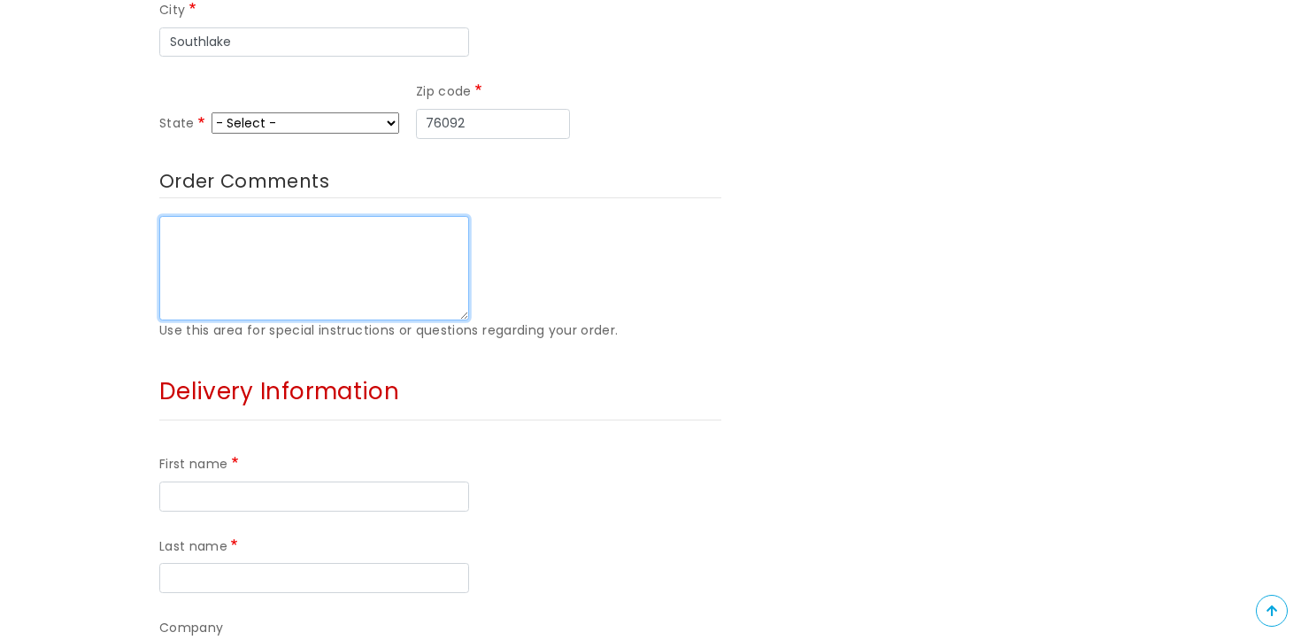
scroll to position [1066, 0]
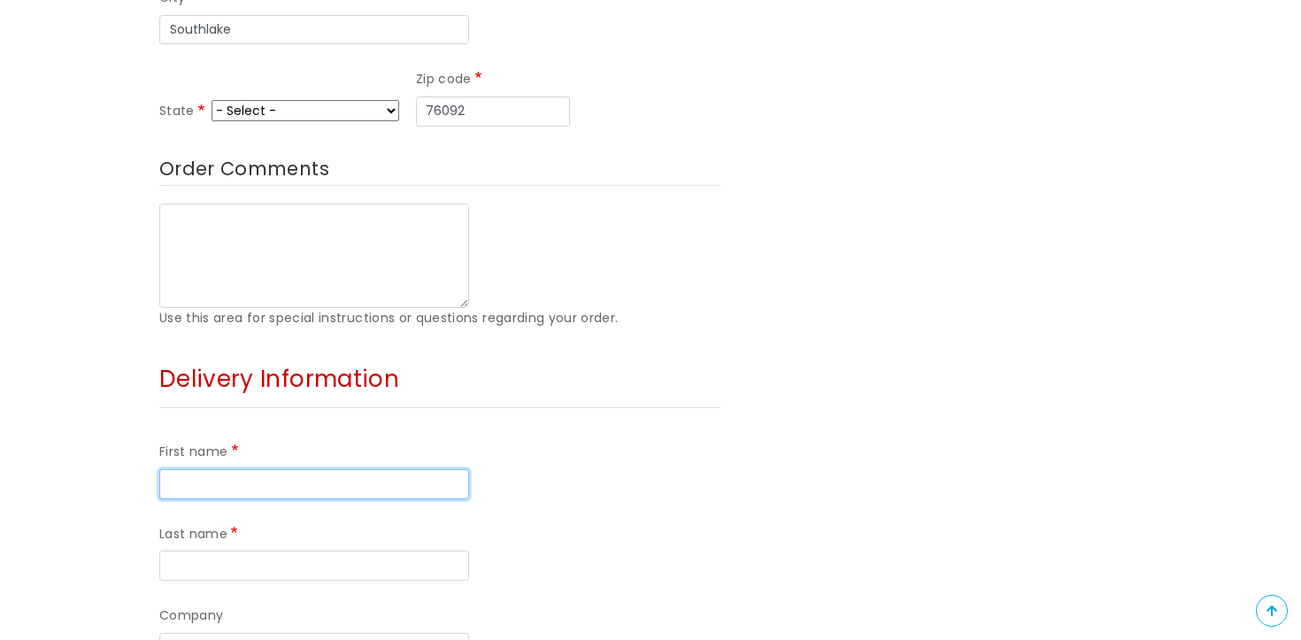
click at [254, 469] on input "First name" at bounding box center [314, 484] width 310 height 30
type input "Caitlin"
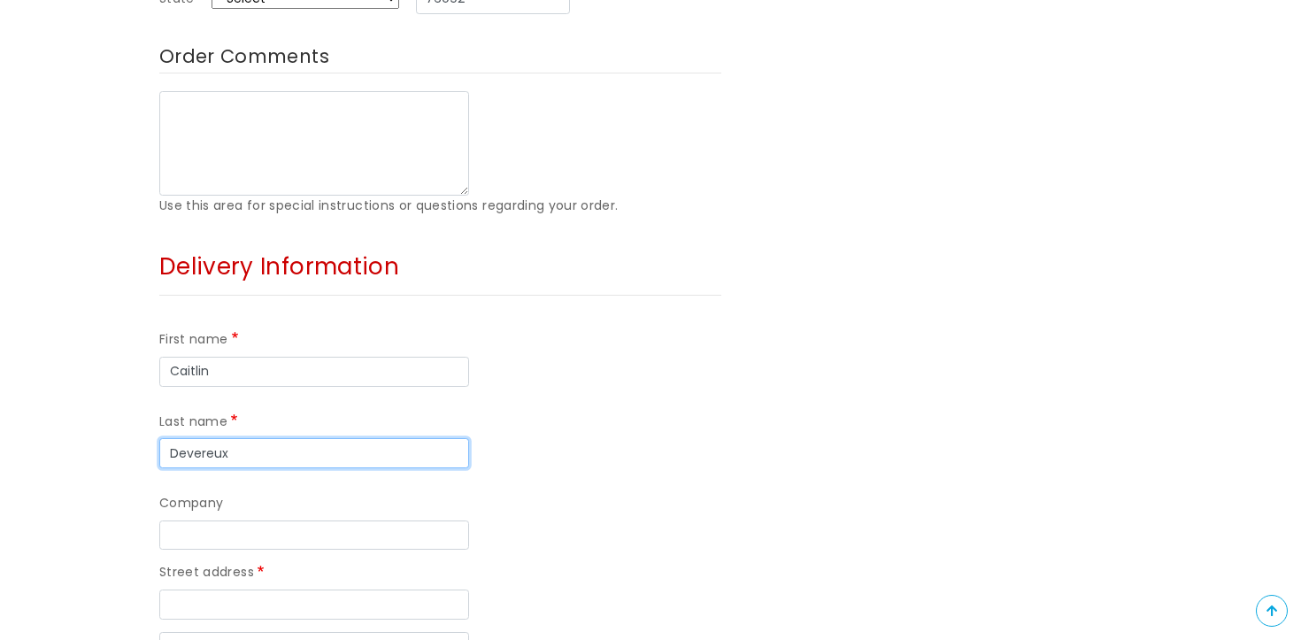
scroll to position [1231, 0]
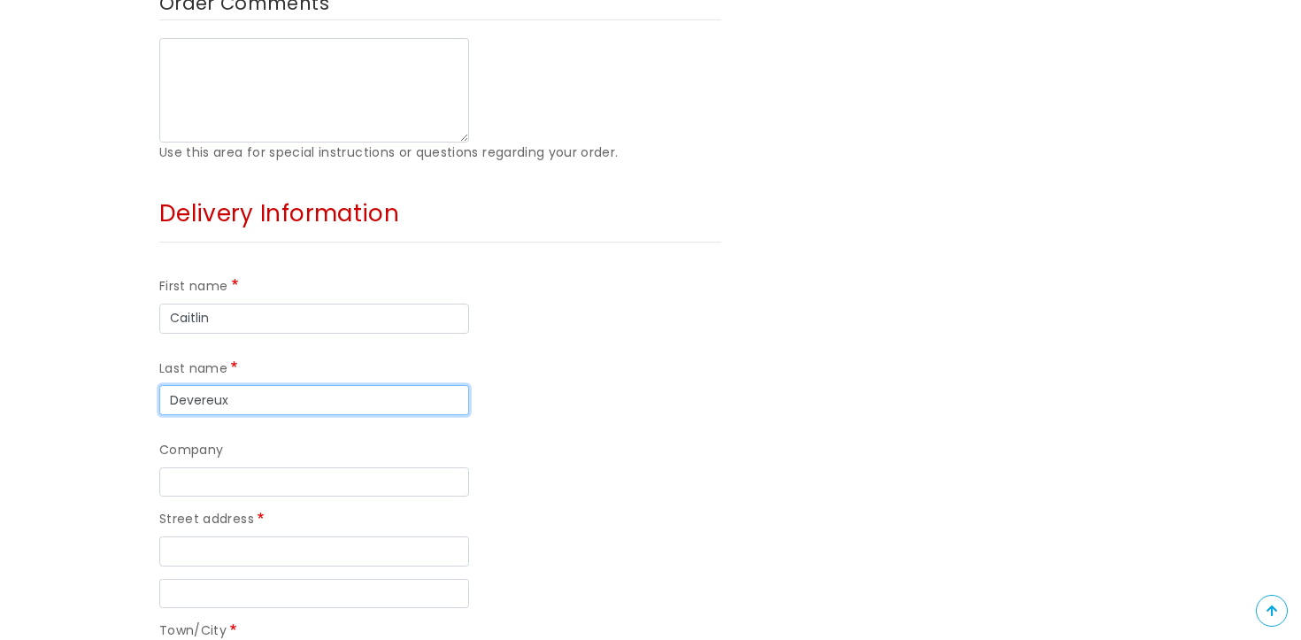
type input "Devereux"
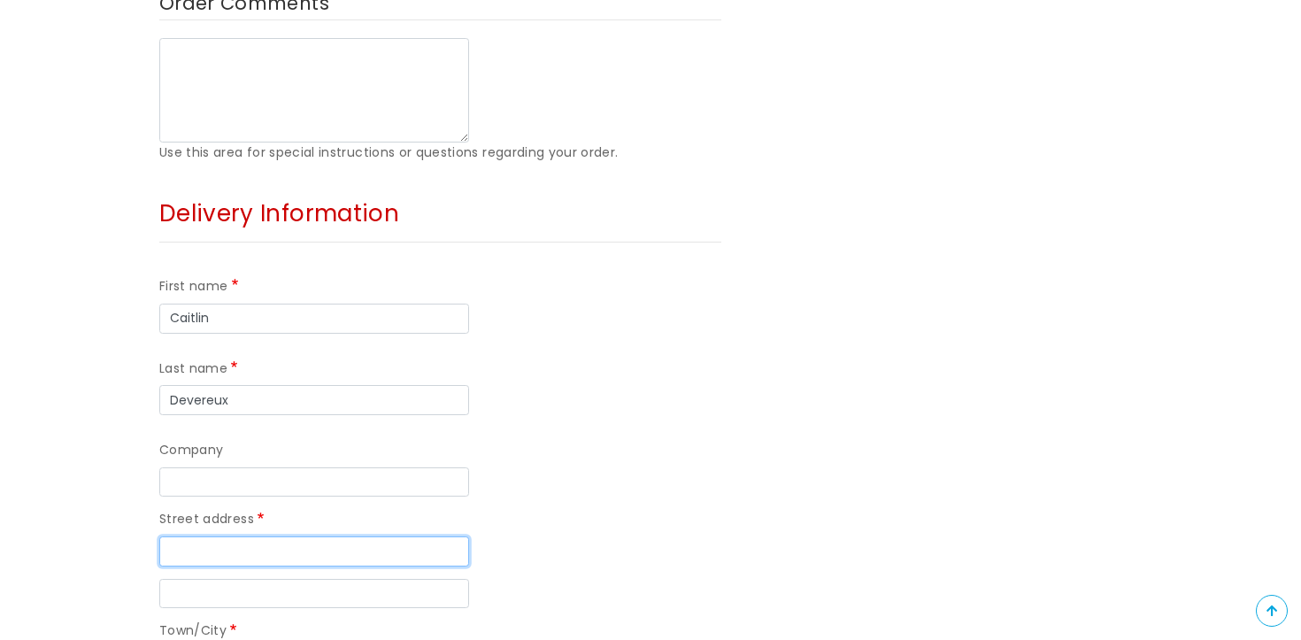
click at [219, 536] on input "Street address" at bounding box center [314, 551] width 310 height 30
type input "[STREET_ADDRESS][PERSON_NAME]"
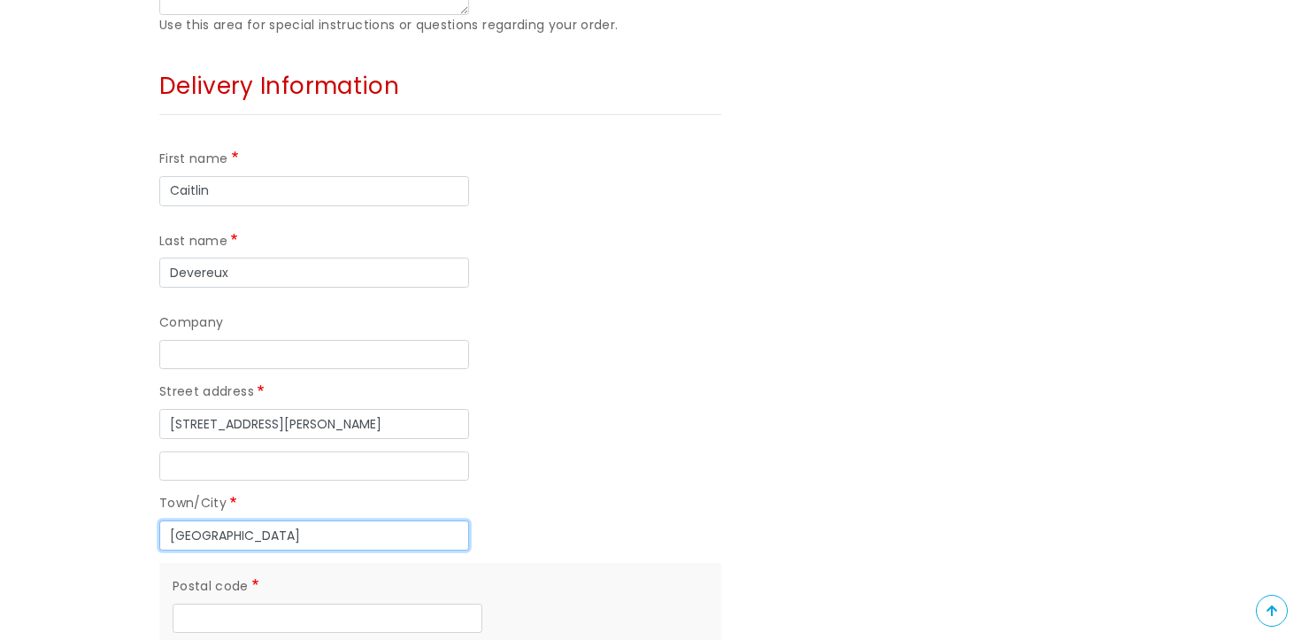
scroll to position [1382, 0]
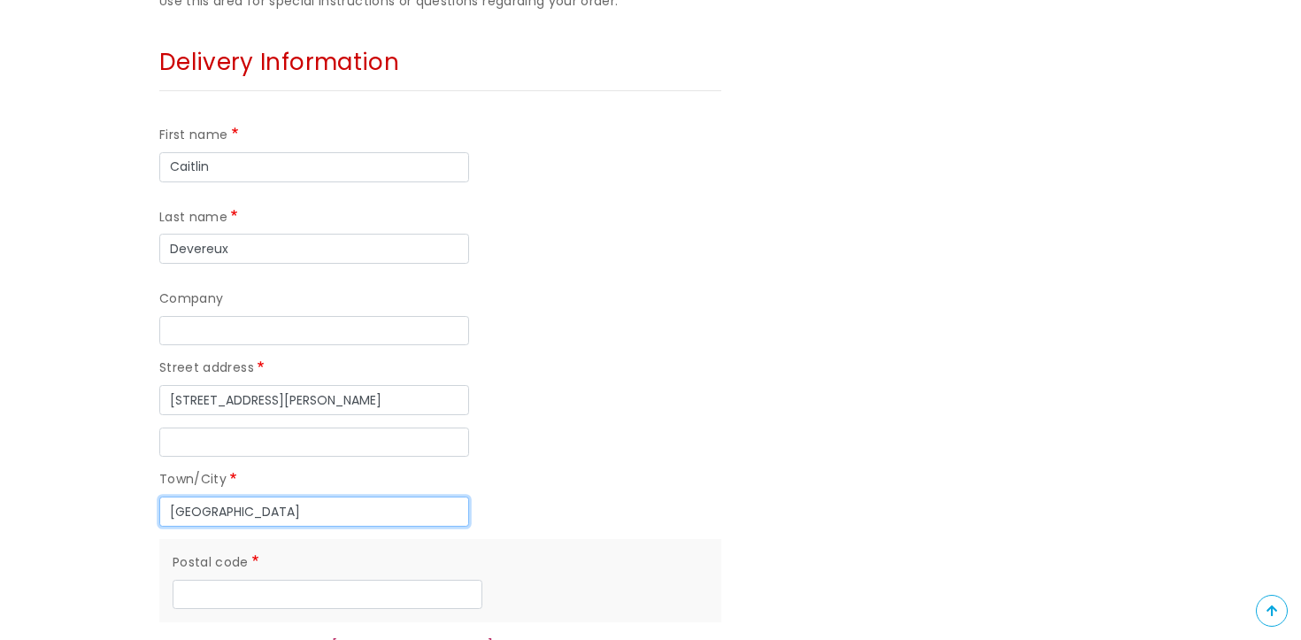
type input "[GEOGRAPHIC_DATA]"
click at [191, 467] on div "First name [PERSON_NAME] Last name [GEOGRAPHIC_DATA] Company Street address [ST…" at bounding box center [440, 397] width 562 height 571
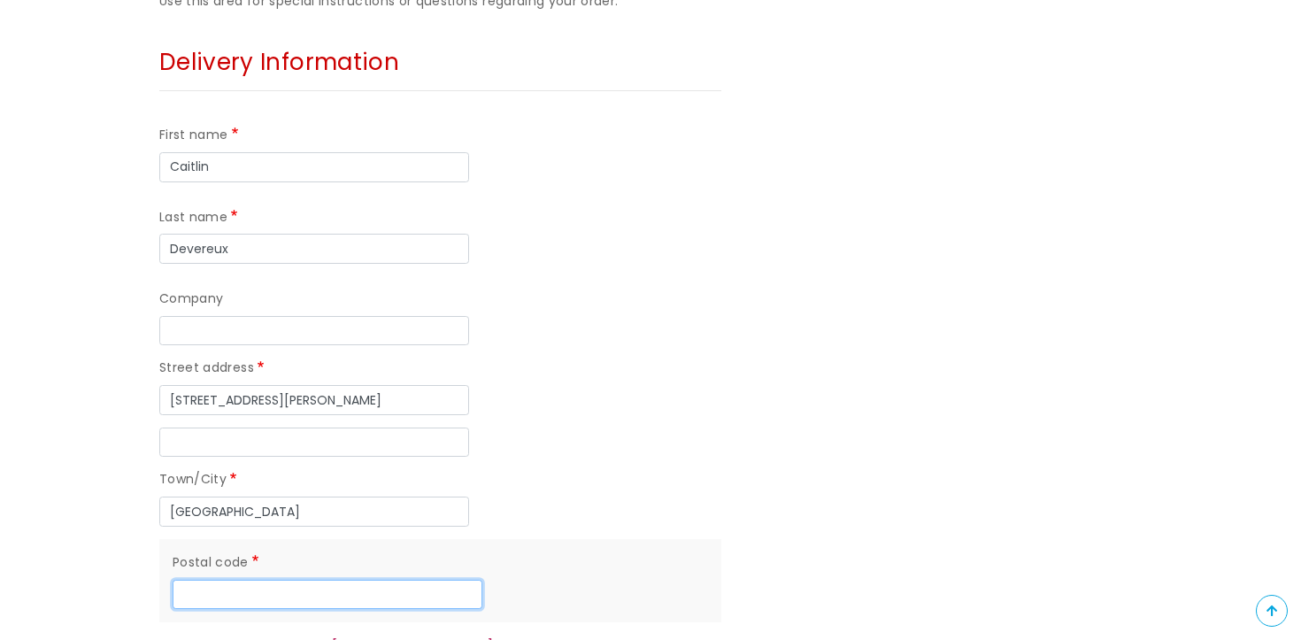
click at [191, 580] on input "Postal code" at bounding box center [328, 595] width 310 height 30
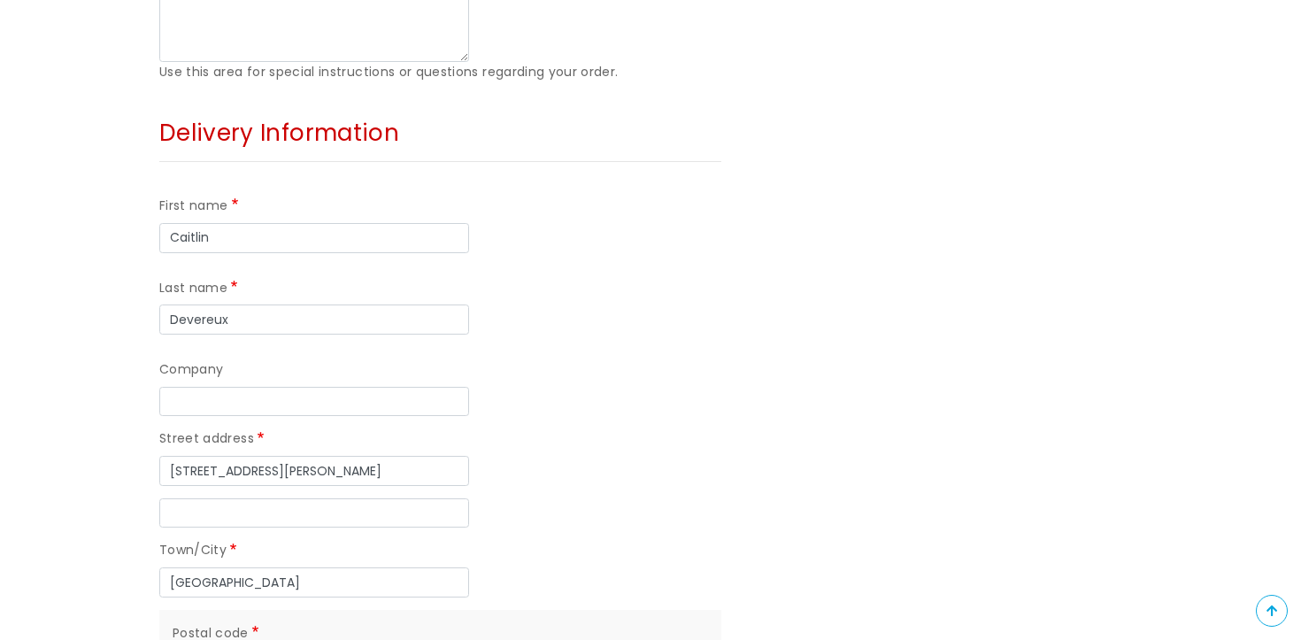
scroll to position [1312, 0]
type input "PL35DH"
click at [722, 244] on div "Your contact information Email [MEDICAL_DATA][PERSON_NAME][EMAIL_ADDRESS][DOMAI…" at bounding box center [440, 55] width 589 height 2059
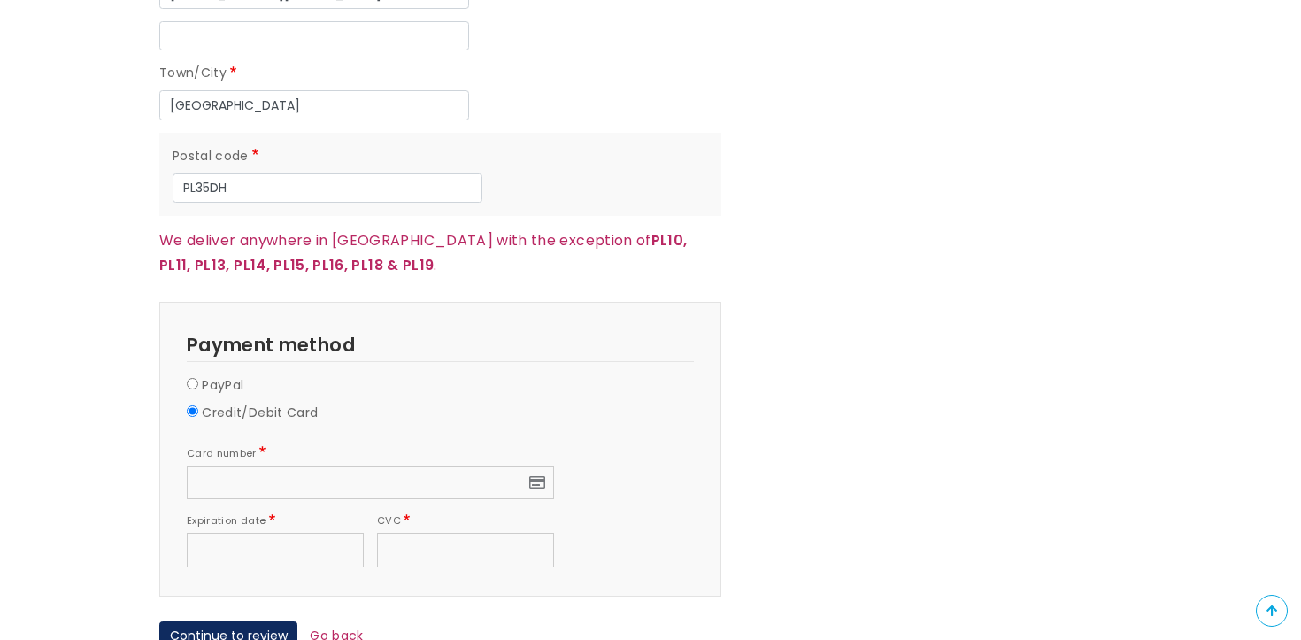
scroll to position [1799, 0]
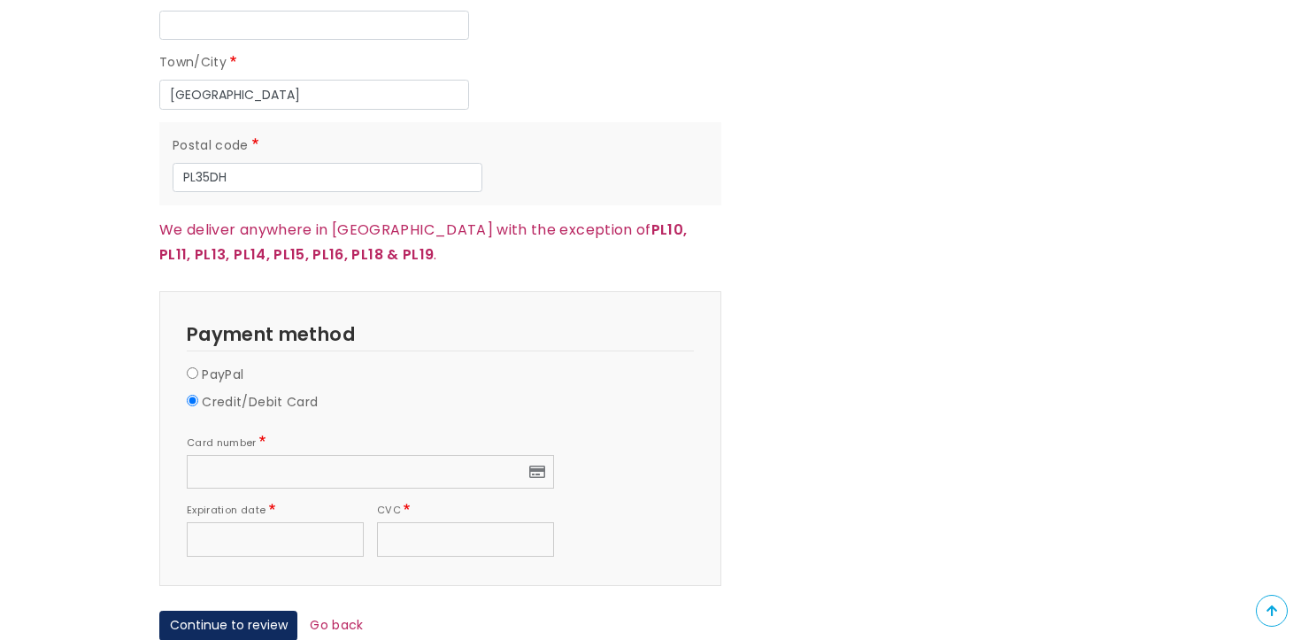
click at [437, 392] on div "Credit/Debit Card" at bounding box center [440, 405] width 507 height 27
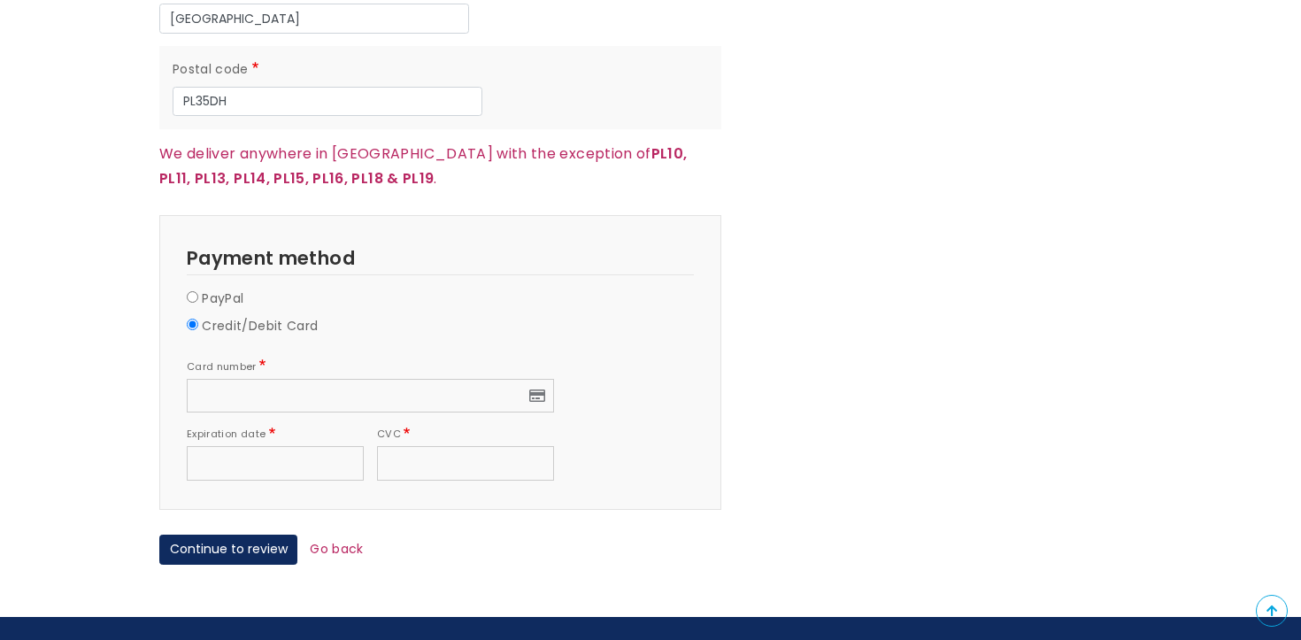
scroll to position [1883, 0]
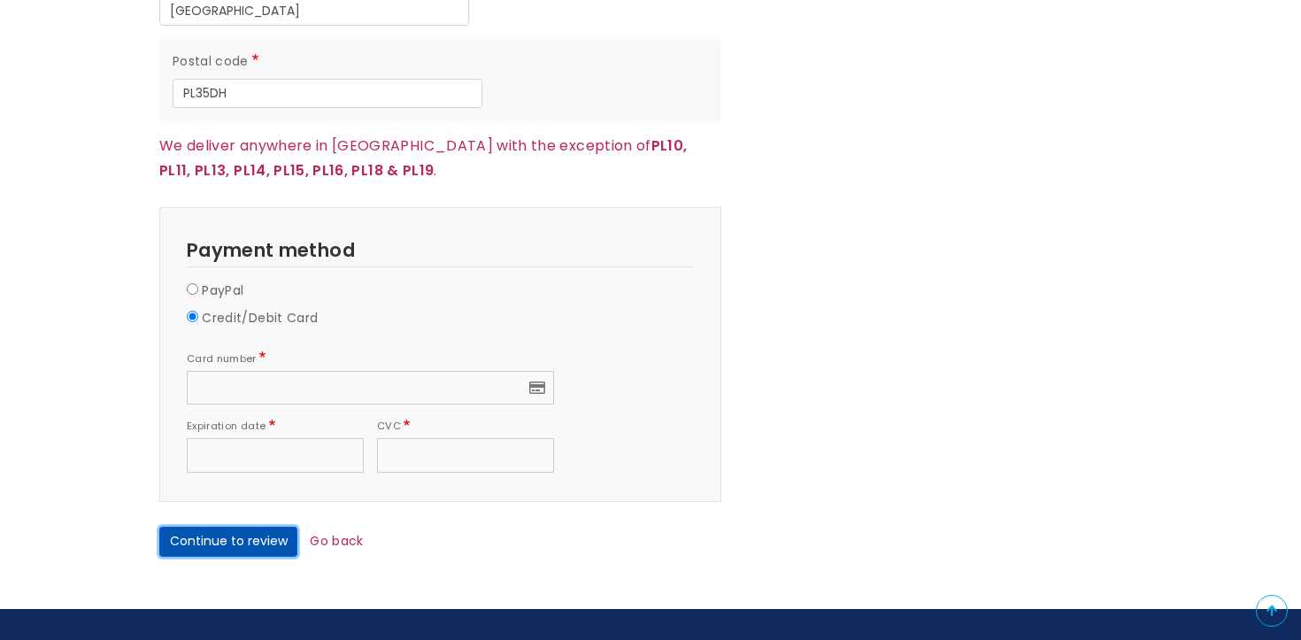
click at [261, 527] on button "Continue to review" at bounding box center [228, 542] width 138 height 30
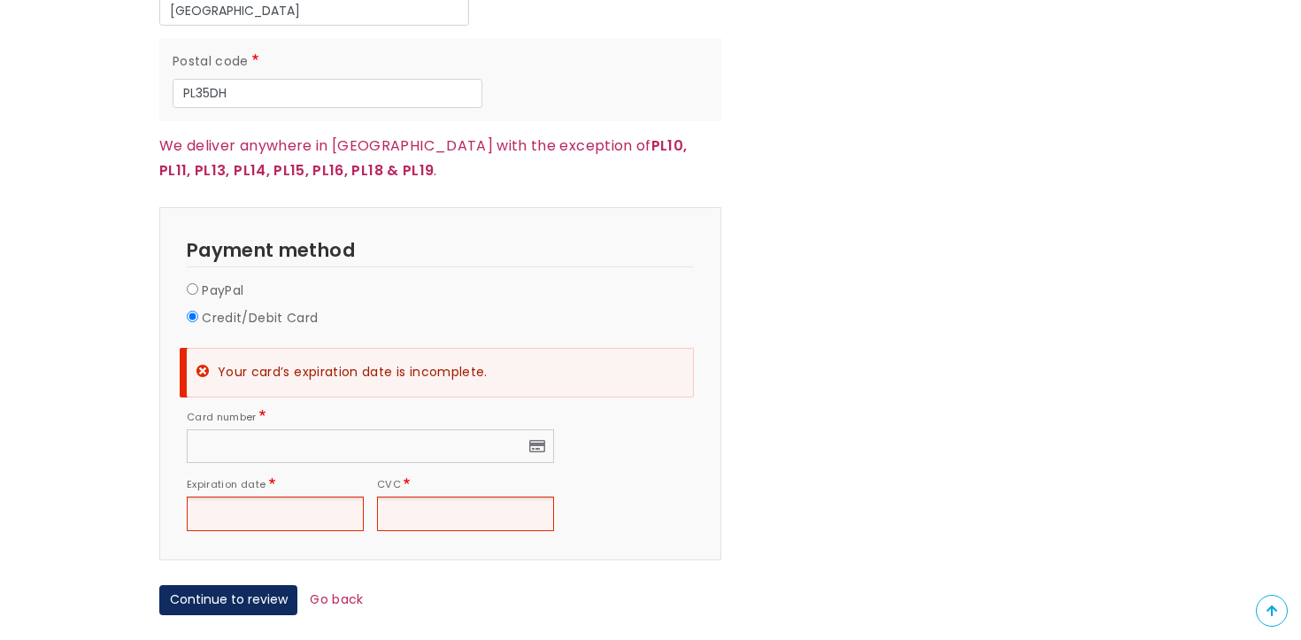
click at [306, 496] on div at bounding box center [275, 513] width 177 height 35
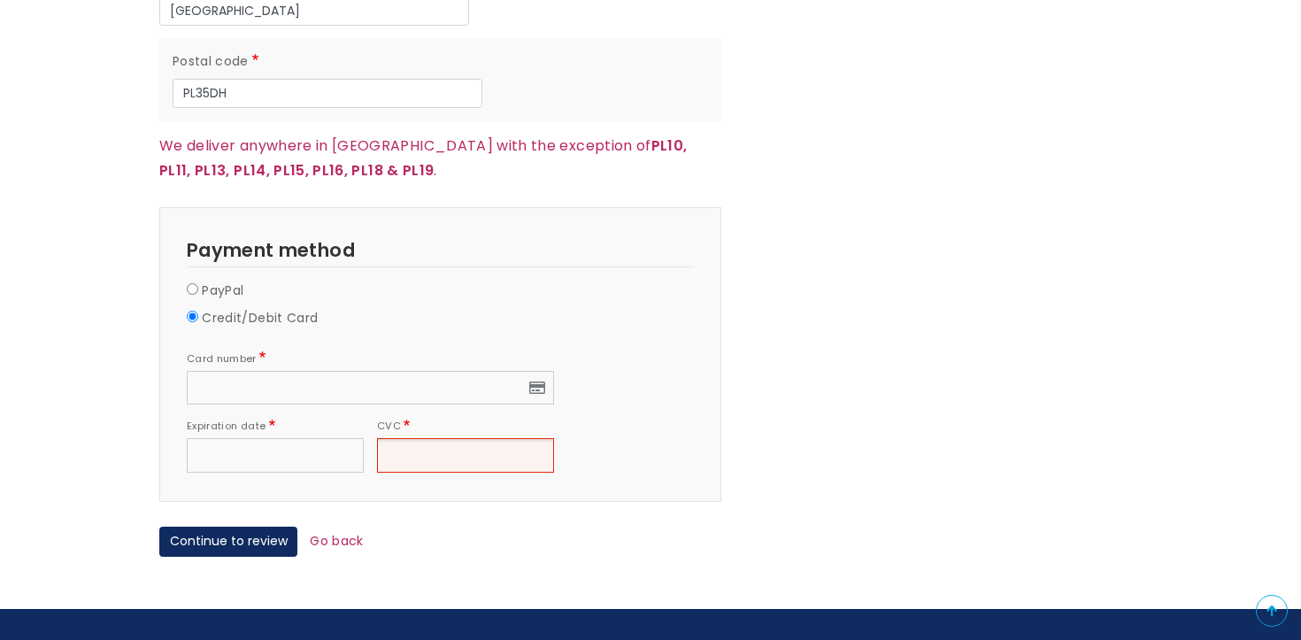
click at [439, 514] on div "Continue to review Go back" at bounding box center [478, 541] width 639 height 55
click at [427, 438] on div at bounding box center [465, 455] width 177 height 35
click at [237, 514] on div "Continue to review Go back" at bounding box center [478, 541] width 639 height 55
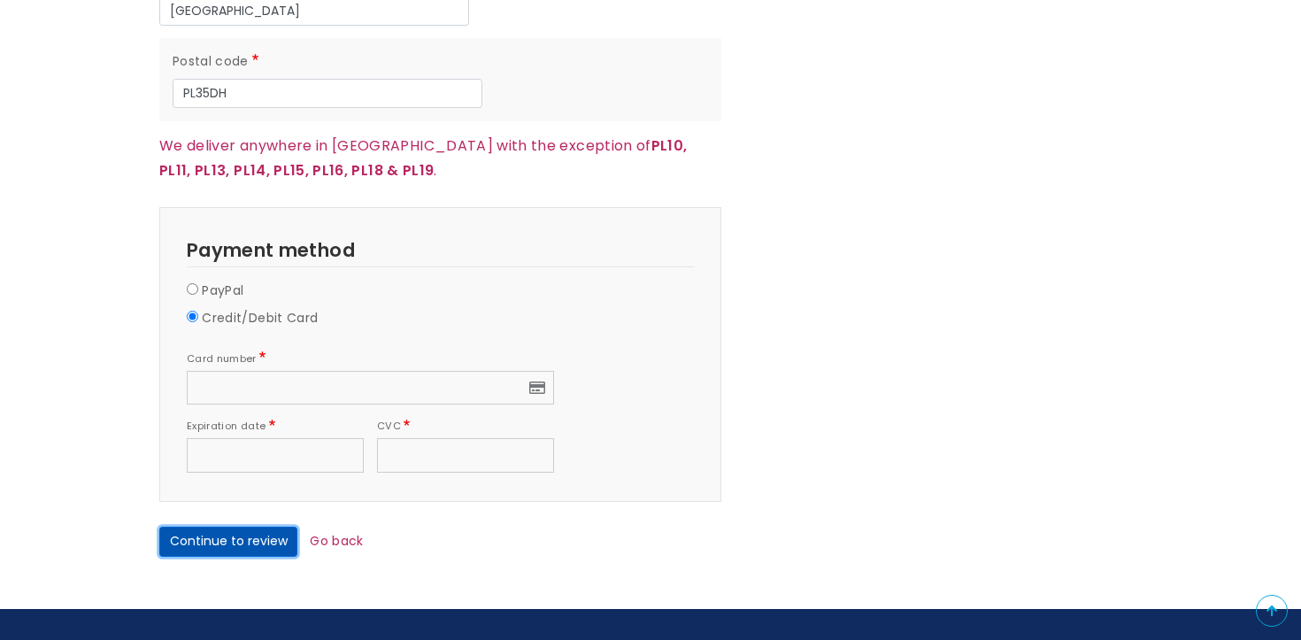
click at [232, 527] on button "Continue to review" at bounding box center [228, 542] width 138 height 30
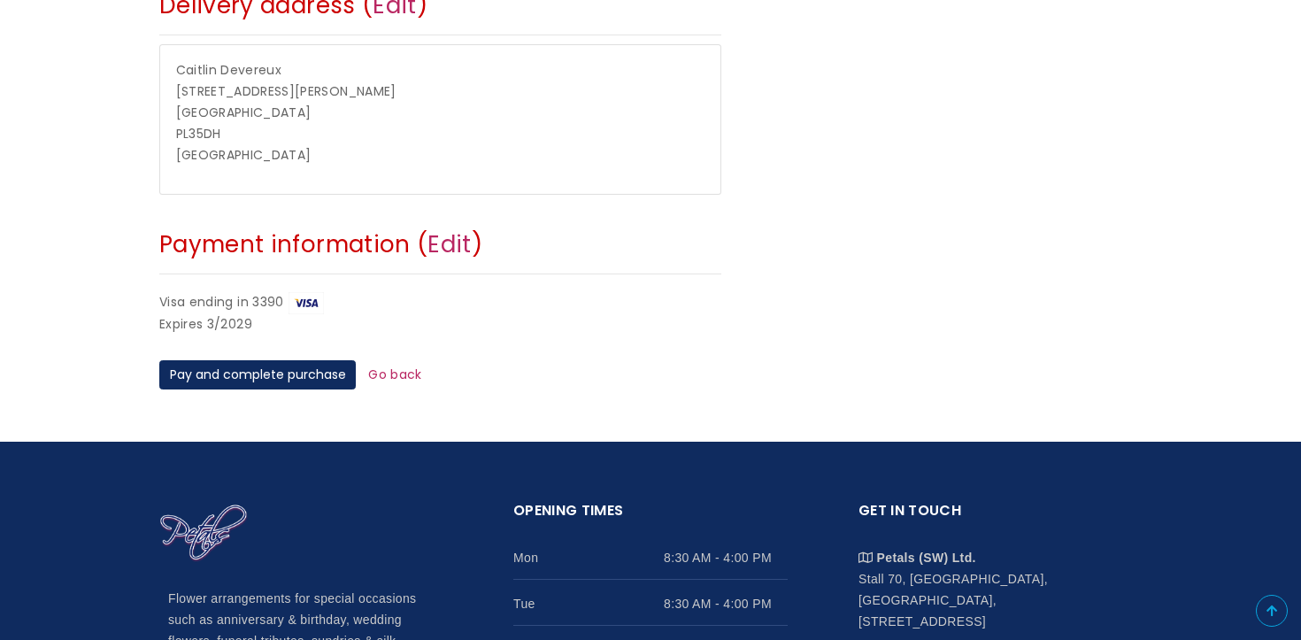
scroll to position [596, 0]
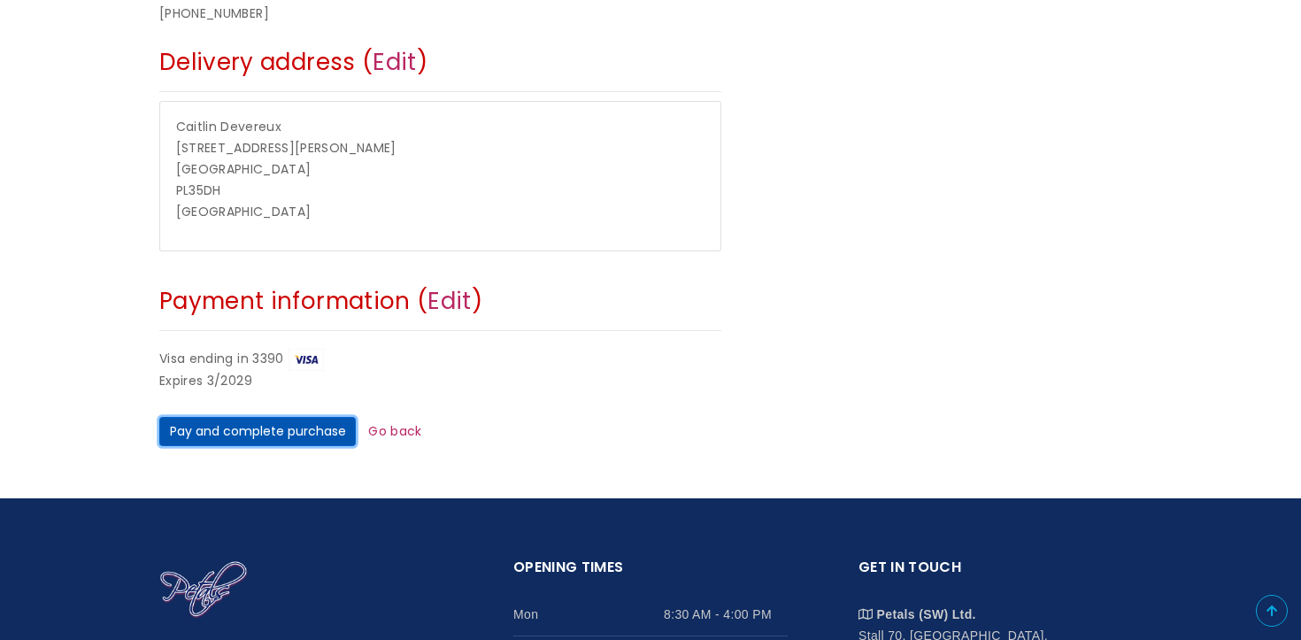
click at [317, 427] on button "Pay and complete purchase" at bounding box center [257, 432] width 196 height 30
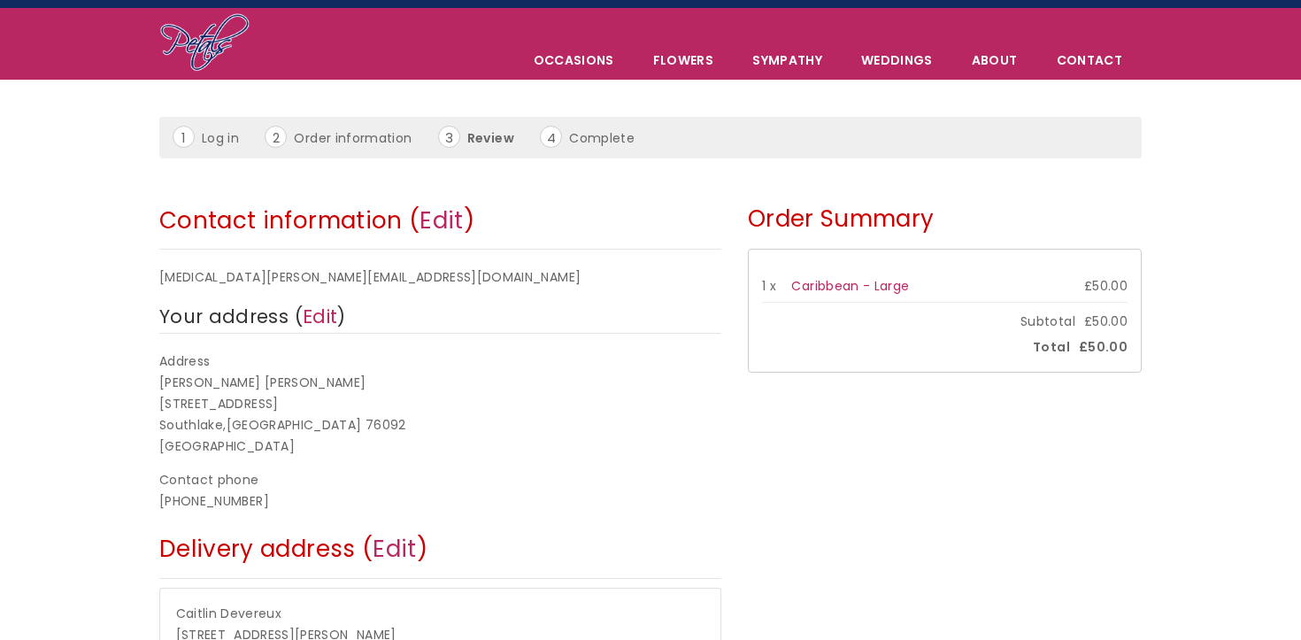
scroll to position [0, 0]
